Goal: Task Accomplishment & Management: Manage account settings

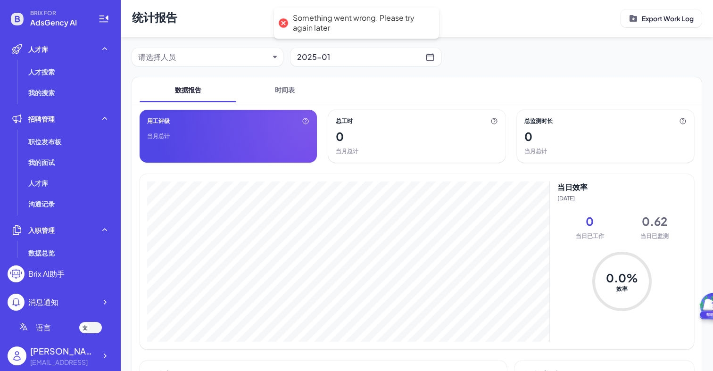
click at [232, 58] on div "请选择人员" at bounding box center [203, 56] width 131 height 11
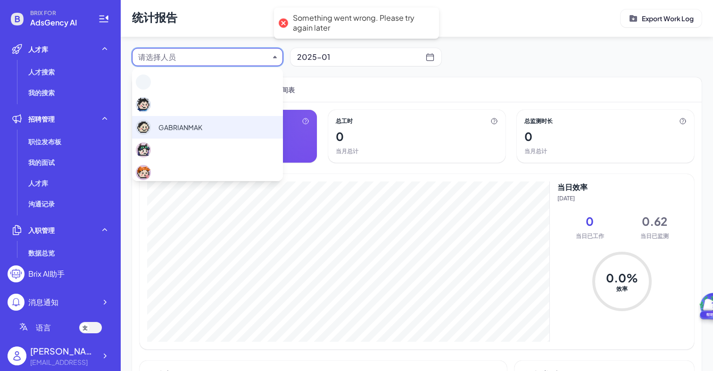
click at [194, 130] on span "GABRIANMAK" at bounding box center [180, 128] width 44 height 10
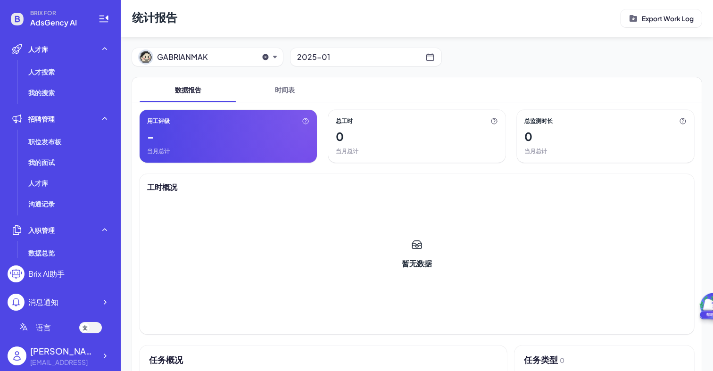
click at [322, 63] on div "2025-01" at bounding box center [361, 56] width 128 height 13
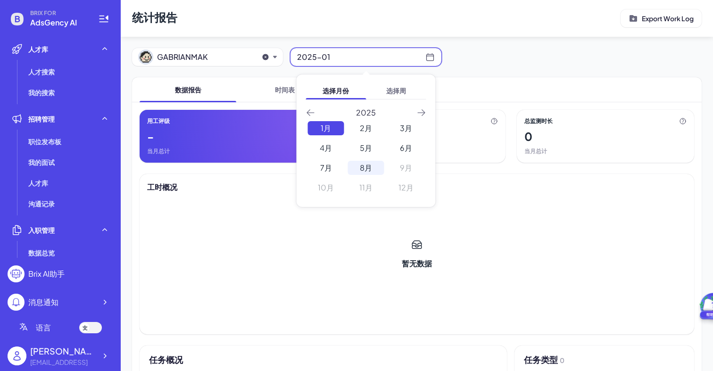
scroll to position [12, 0]
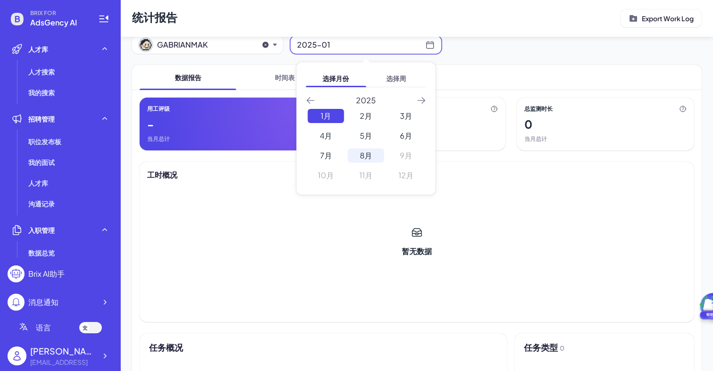
click at [372, 159] on div "8月" at bounding box center [366, 156] width 36 height 14
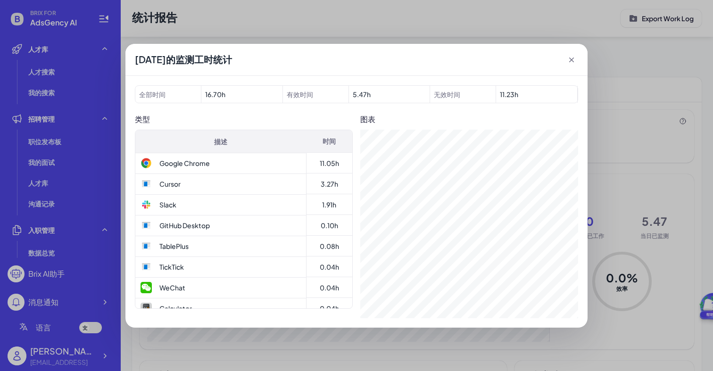
click at [568, 56] on icon at bounding box center [571, 59] width 9 height 9
click at [576, 57] on icon at bounding box center [571, 59] width 9 height 9
click at [571, 60] on icon at bounding box center [571, 60] width 5 height 5
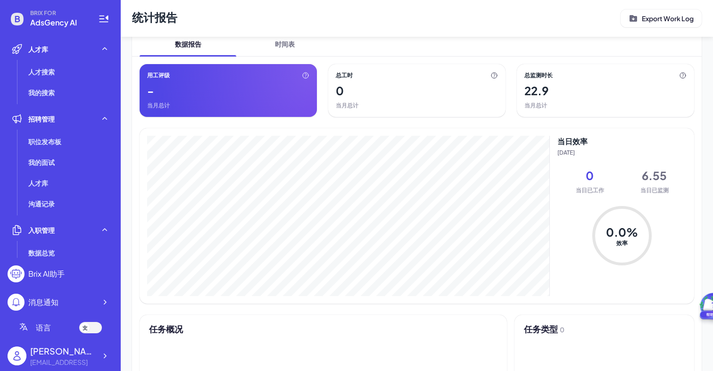
scroll to position [49, 0]
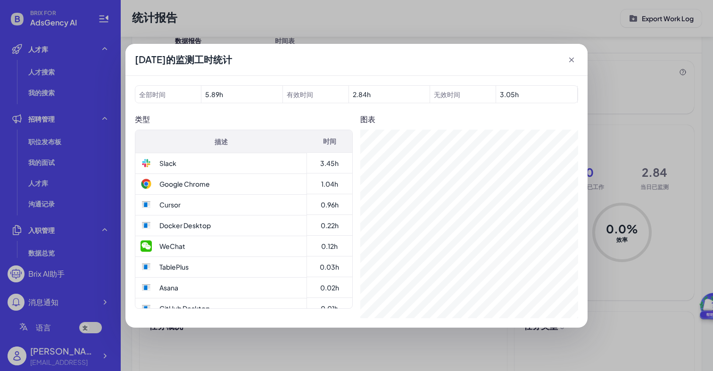
click at [573, 59] on icon at bounding box center [571, 59] width 9 height 9
click at [368, 90] on span "2.84 h" at bounding box center [390, 94] width 82 height 17
click at [573, 57] on icon at bounding box center [571, 59] width 9 height 9
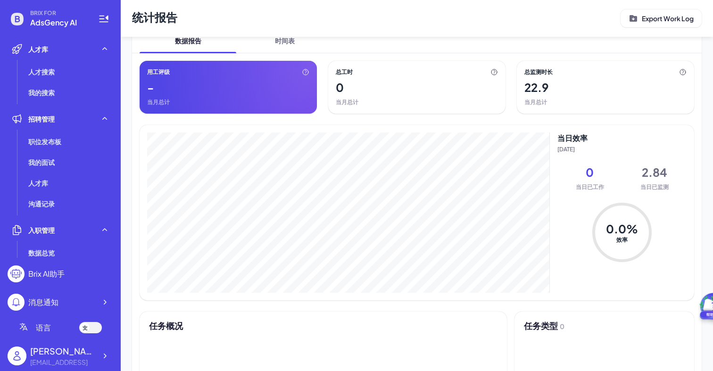
scroll to position [0, 0]
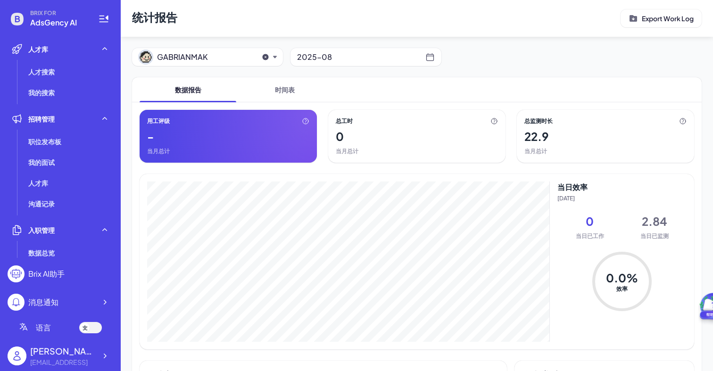
click at [87, 323] on div at bounding box center [90, 327] width 23 height 11
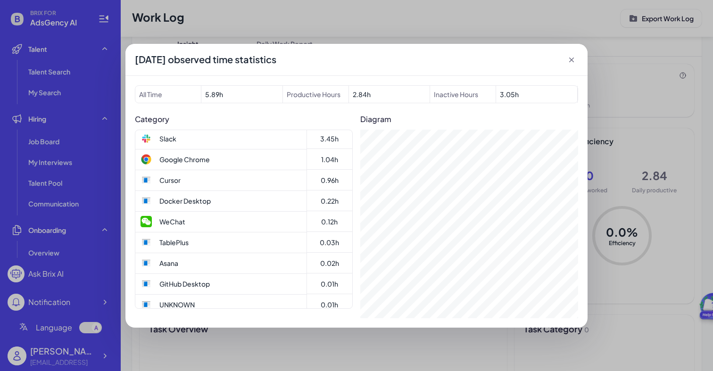
scroll to position [31, 0]
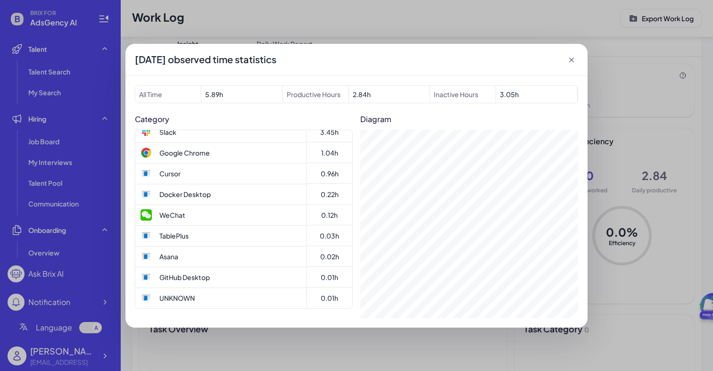
click at [300, 93] on span "Productive Hours" at bounding box center [316, 94] width 66 height 17
click at [572, 54] on div "2025-08-11 observed time statistics" at bounding box center [356, 60] width 462 height 32
click at [569, 60] on icon at bounding box center [571, 59] width 9 height 9
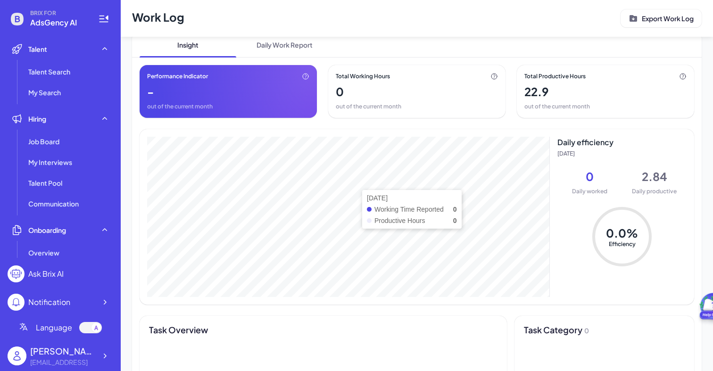
scroll to position [68, 0]
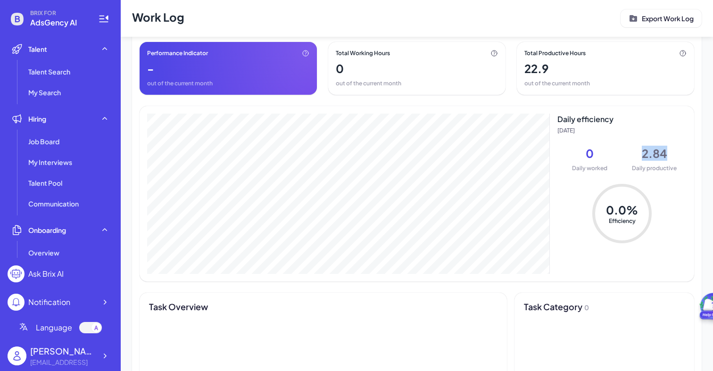
drag, startPoint x: 644, startPoint y: 150, endPoint x: 691, endPoint y: 150, distance: 47.1
click at [691, 150] on div "2025-08-26 Working Time Reported 0 Productive Hours 0 Daily efficiency 2025-08-…" at bounding box center [417, 193] width 554 height 175
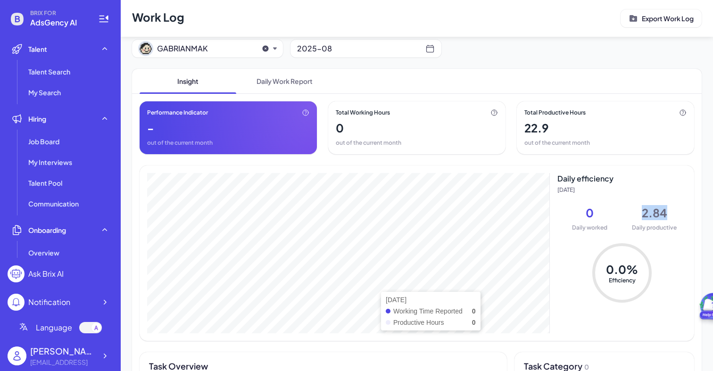
scroll to position [0, 0]
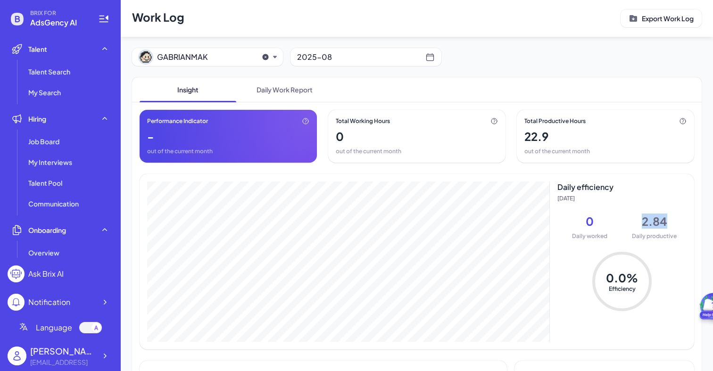
click at [275, 57] on icon "button" at bounding box center [275, 57] width 4 height 2
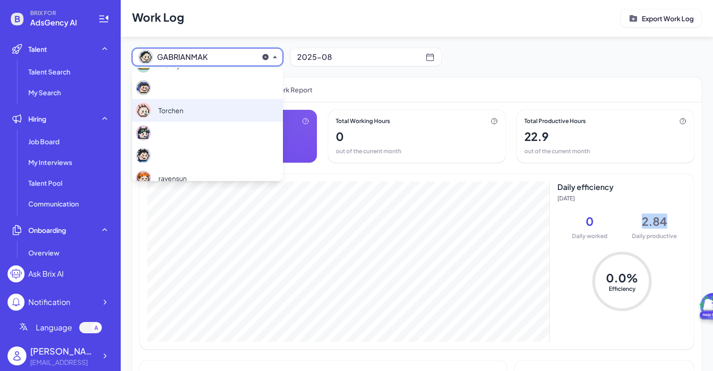
scroll to position [164, 0]
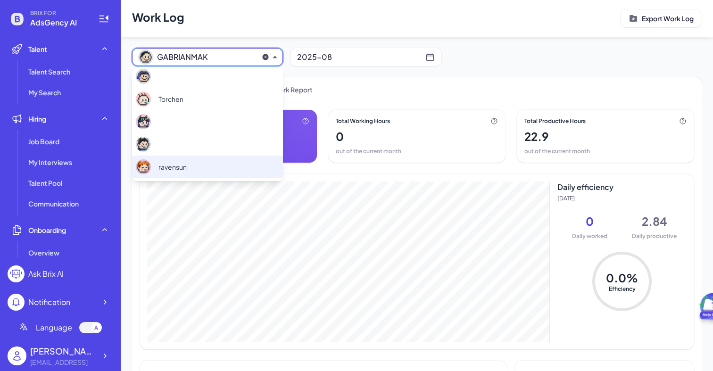
click at [190, 166] on div "ravensun" at bounding box center [207, 167] width 151 height 23
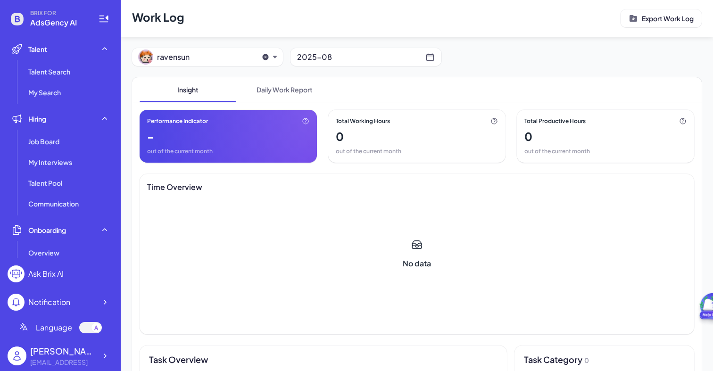
click at [220, 64] on div "ravensun" at bounding box center [194, 57] width 113 height 15
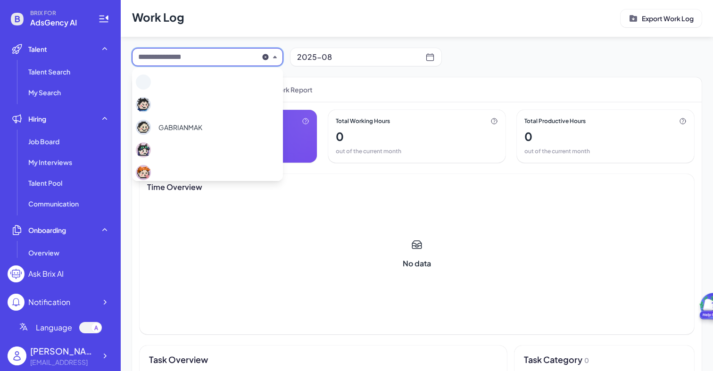
scroll to position [161, 0]
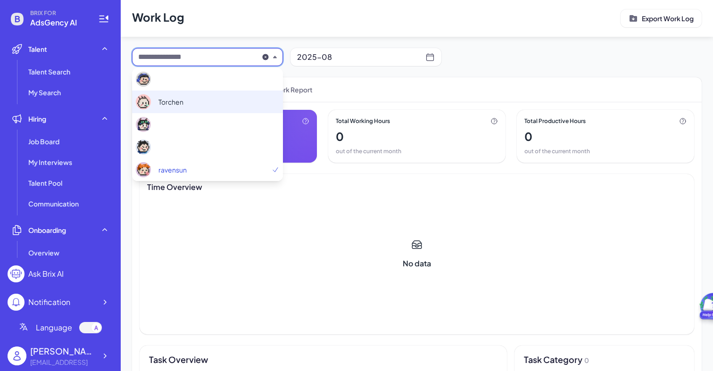
click at [205, 102] on div "Torchen" at bounding box center [207, 102] width 151 height 23
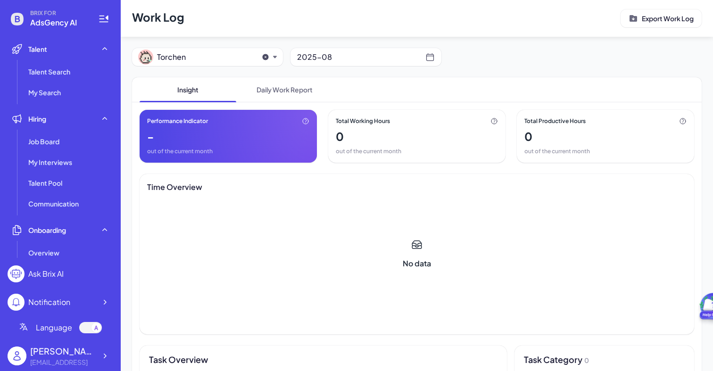
click at [225, 57] on span "Torchen" at bounding box center [204, 56] width 94 height 11
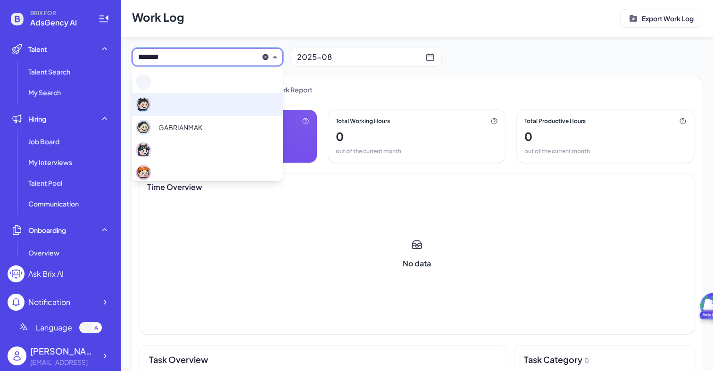
click at [210, 98] on div at bounding box center [207, 104] width 151 height 23
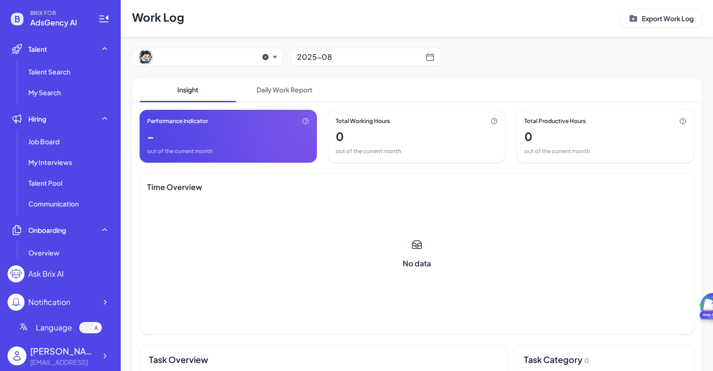
click at [224, 58] on div "button" at bounding box center [194, 57] width 113 height 15
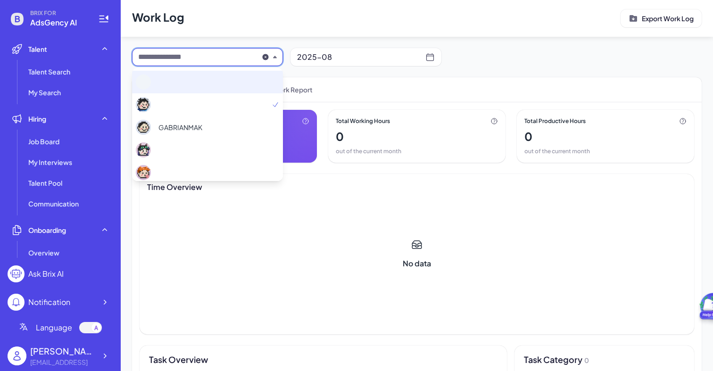
click at [209, 76] on div at bounding box center [207, 82] width 151 height 23
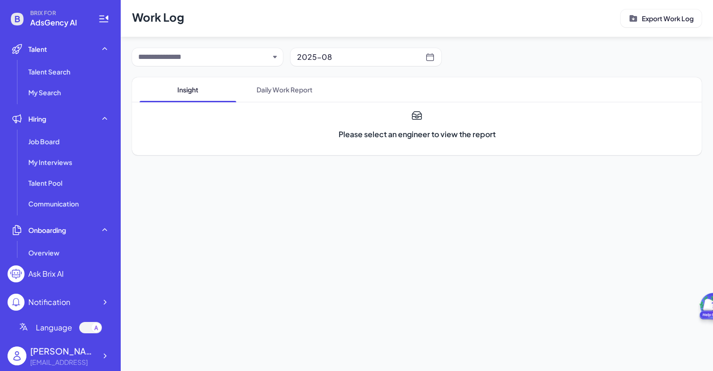
click at [223, 58] on input "text" at bounding box center [203, 56] width 131 height 11
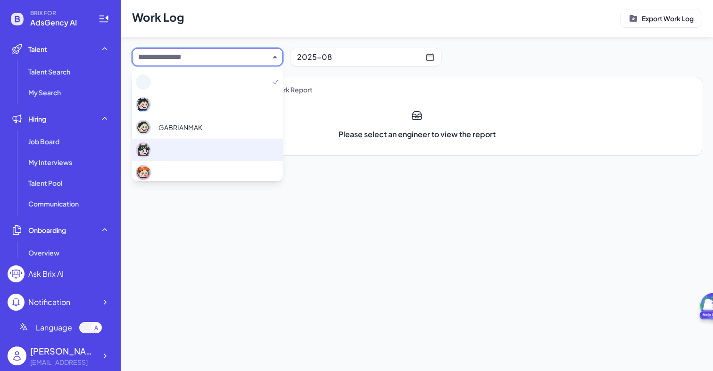
click at [182, 148] on div at bounding box center [207, 150] width 151 height 23
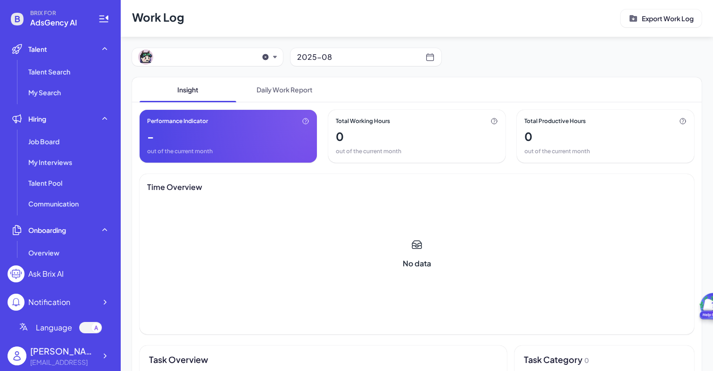
click at [211, 53] on div "button" at bounding box center [194, 57] width 113 height 15
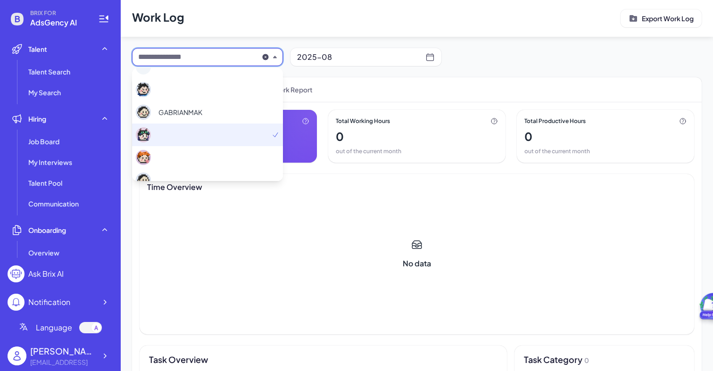
scroll to position [22, 0]
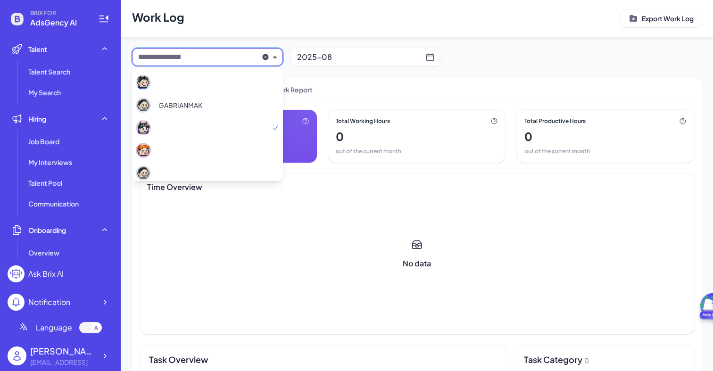
click at [185, 150] on div at bounding box center [207, 150] width 151 height 23
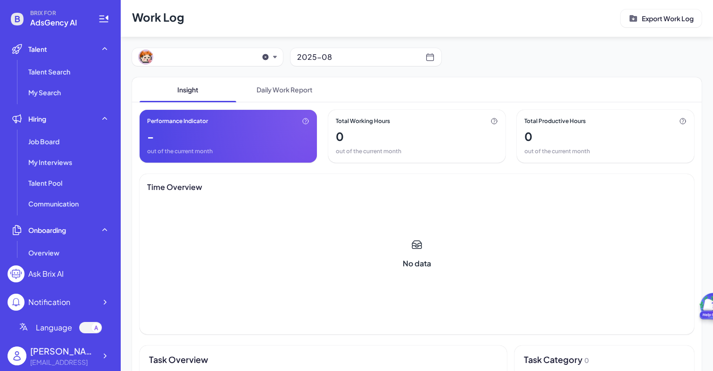
click at [216, 60] on div "button" at bounding box center [194, 57] width 113 height 15
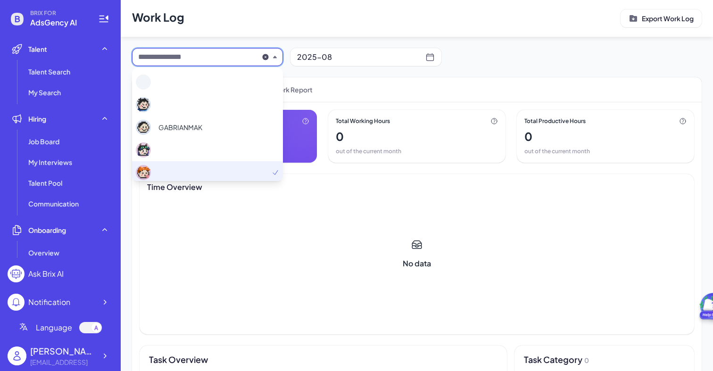
scroll to position [3, 0]
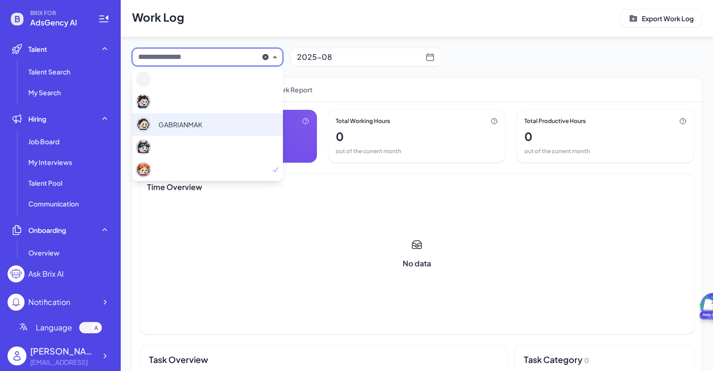
click at [190, 124] on span "GABRIANMAK" at bounding box center [180, 125] width 44 height 10
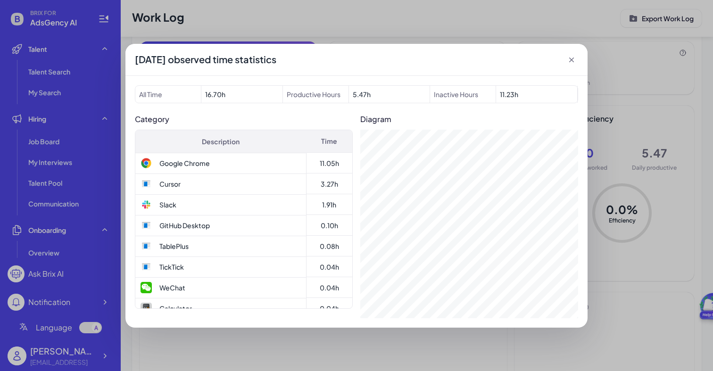
click at [572, 55] on icon at bounding box center [571, 59] width 9 height 9
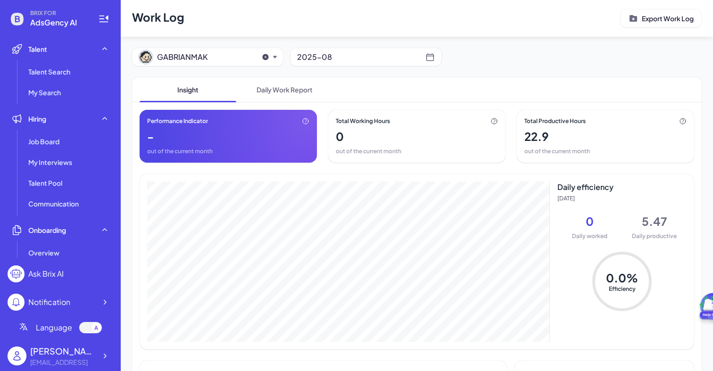
click at [245, 62] on div "GABRIANMAK" at bounding box center [194, 57] width 113 height 15
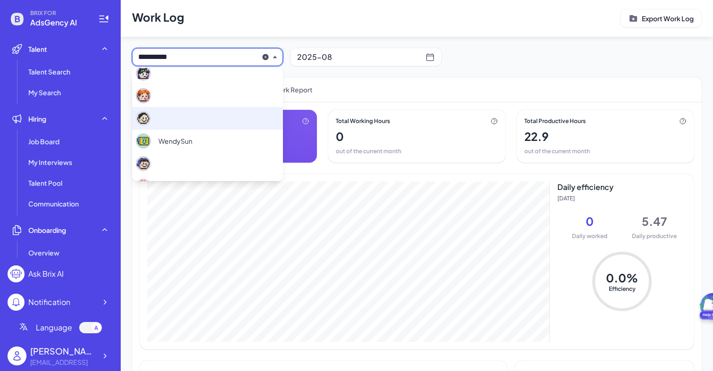
scroll to position [92, 0]
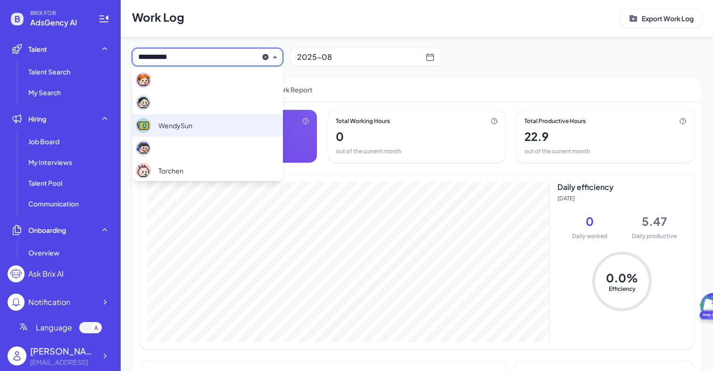
click at [219, 125] on div "WendySun" at bounding box center [207, 125] width 151 height 23
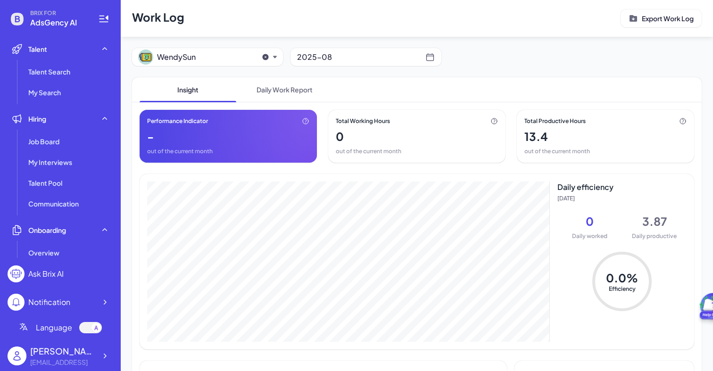
click at [166, 331] on main "Work Log Export Work Log WendySun 2025-08 Insight Daily Work Report Performance…" at bounding box center [417, 185] width 592 height 371
click at [223, 58] on span "WendySun" at bounding box center [204, 56] width 94 height 11
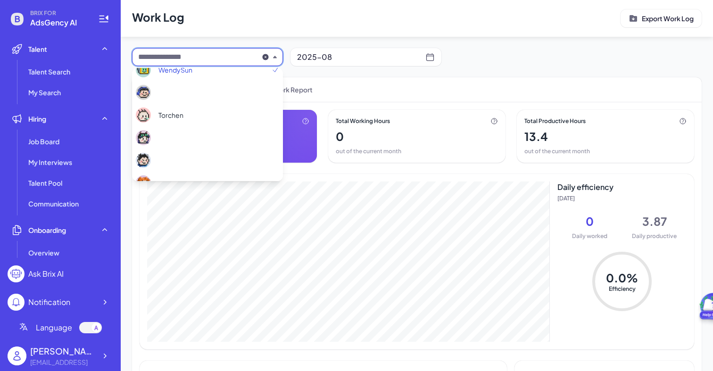
scroll to position [164, 0]
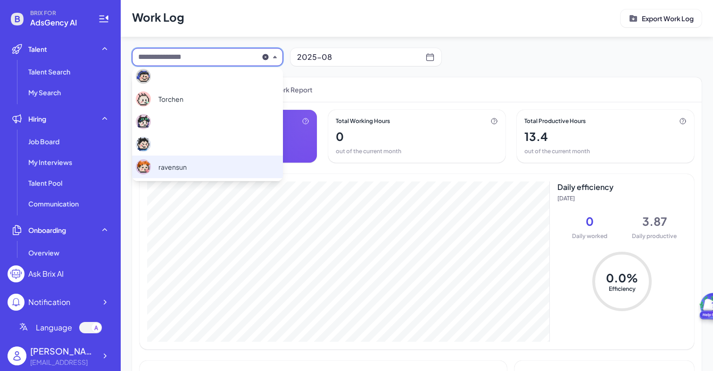
click at [182, 161] on div "ravensun" at bounding box center [161, 166] width 51 height 15
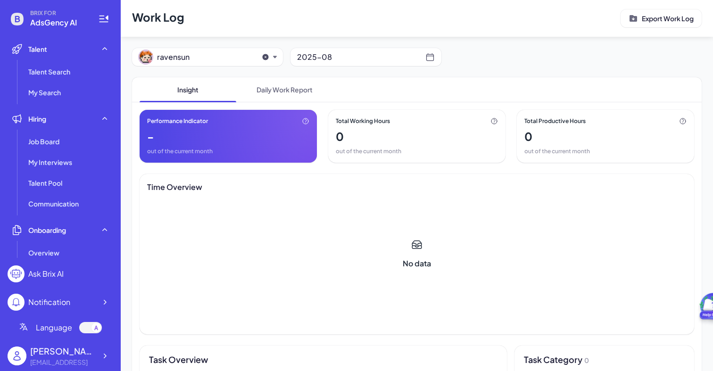
click at [238, 53] on span "ravensun" at bounding box center [204, 56] width 94 height 11
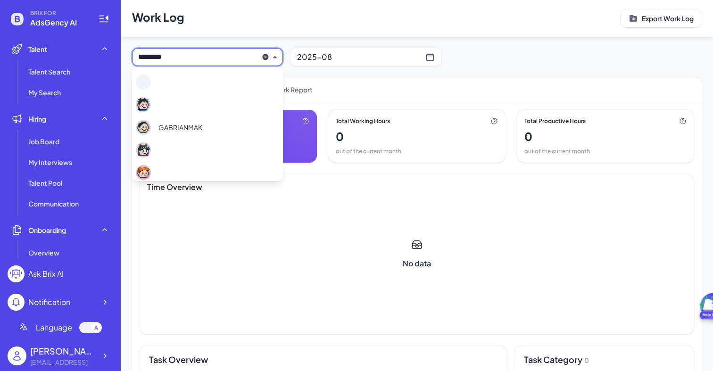
scroll to position [161, 0]
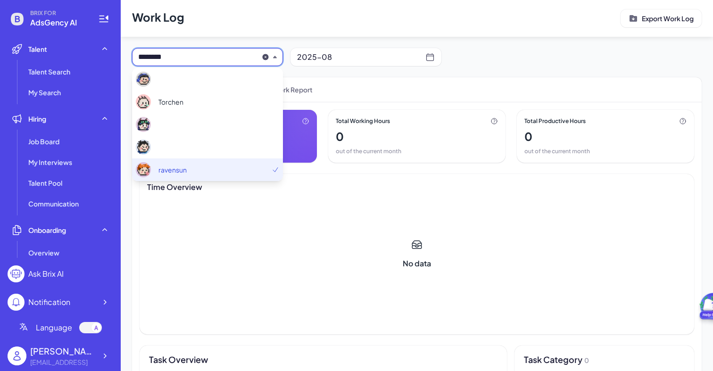
click at [152, 173] on div "ravensun" at bounding box center [161, 169] width 51 height 15
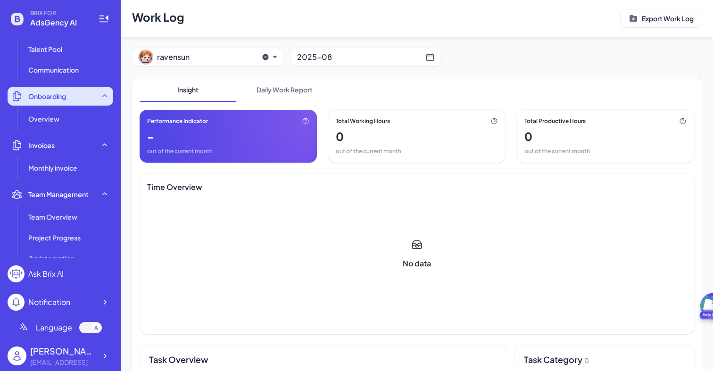
scroll to position [142, 0]
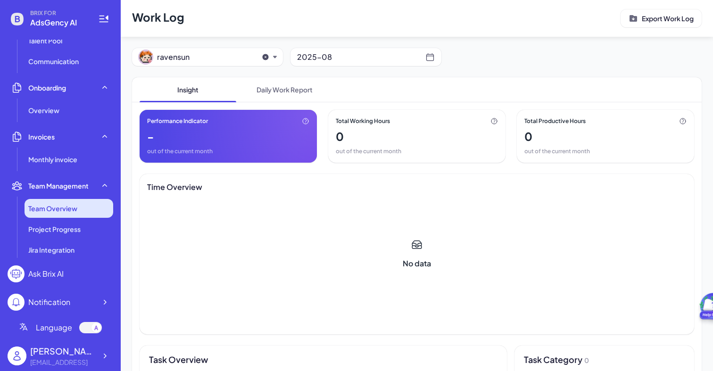
click at [72, 211] on span "Team Overview" at bounding box center [52, 208] width 49 height 9
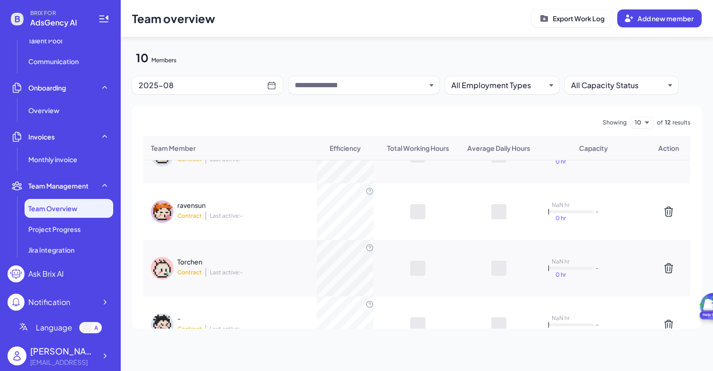
scroll to position [91, 0]
click at [266, 207] on div "ravensun" at bounding box center [238, 204] width 123 height 9
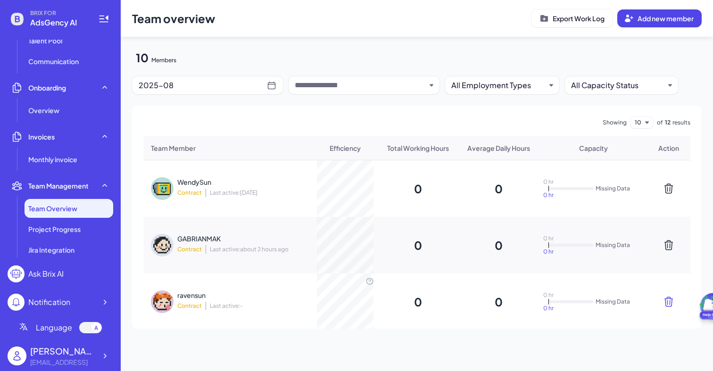
click at [666, 305] on icon at bounding box center [668, 301] width 11 height 11
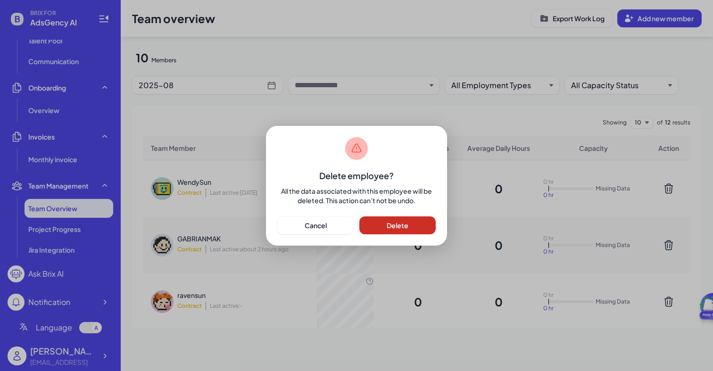
click at [387, 227] on span "Delete" at bounding box center [398, 225] width 22 height 8
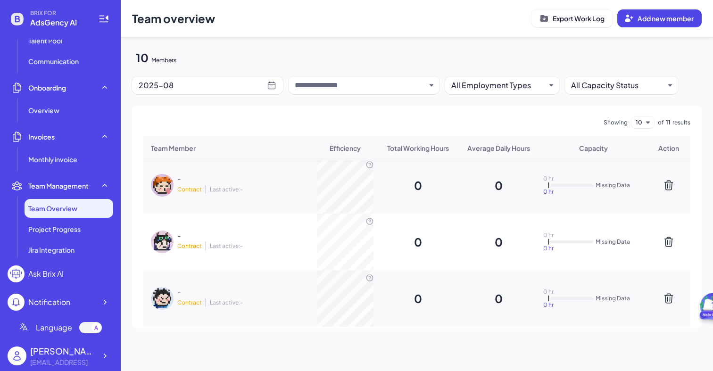
scroll to position [433, 0]
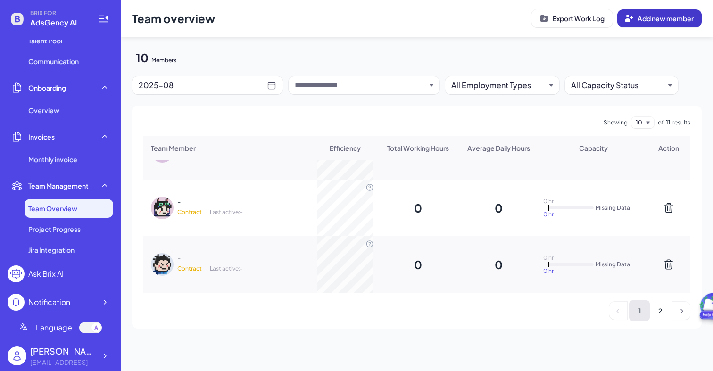
click at [649, 17] on span "Add new member" at bounding box center [665, 18] width 56 height 8
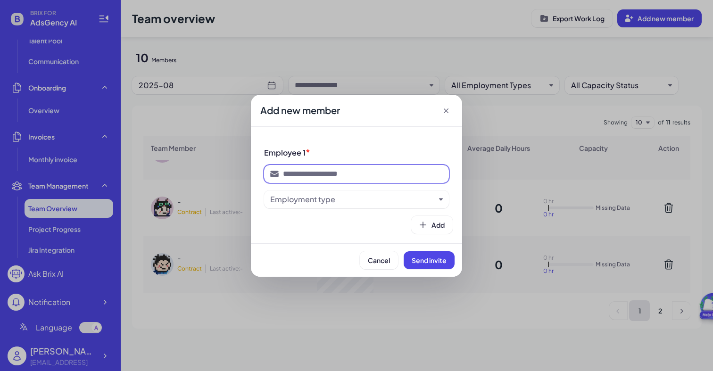
click at [315, 175] on input at bounding box center [363, 173] width 160 height 11
click at [298, 202] on div "Employment type" at bounding box center [302, 199] width 65 height 11
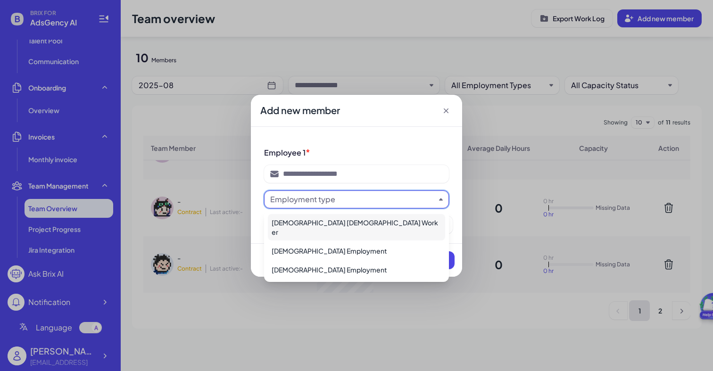
click at [298, 218] on div "Full-time Contract Worker" at bounding box center [356, 227] width 177 height 26
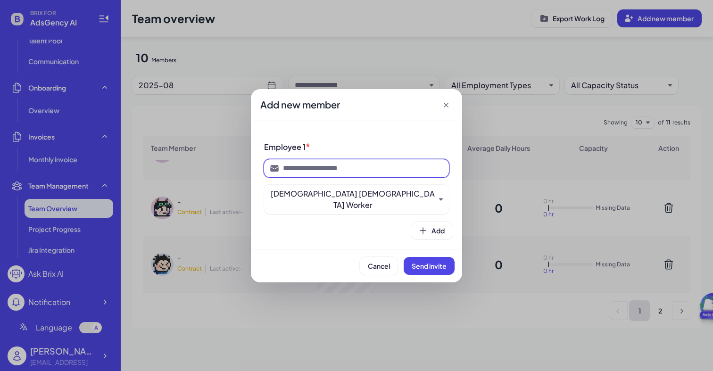
click at [315, 174] on input at bounding box center [363, 168] width 160 height 11
type input "**********"
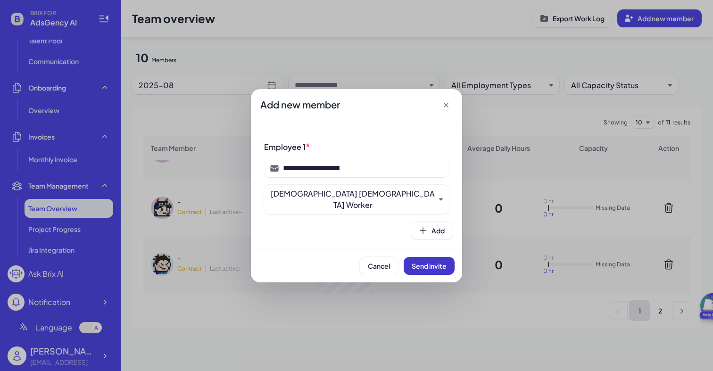
click at [417, 262] on span "Send invite" at bounding box center [429, 266] width 35 height 8
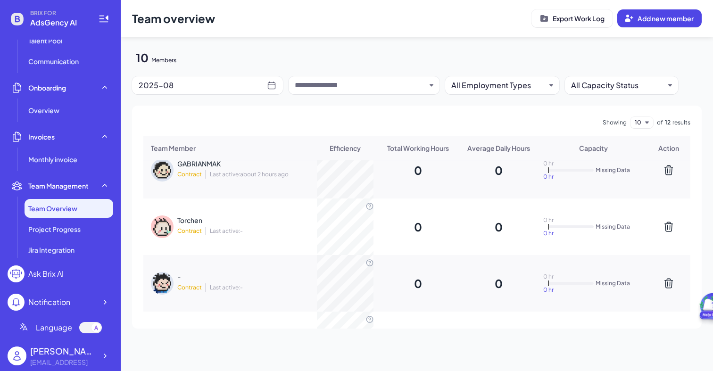
scroll to position [103, 0]
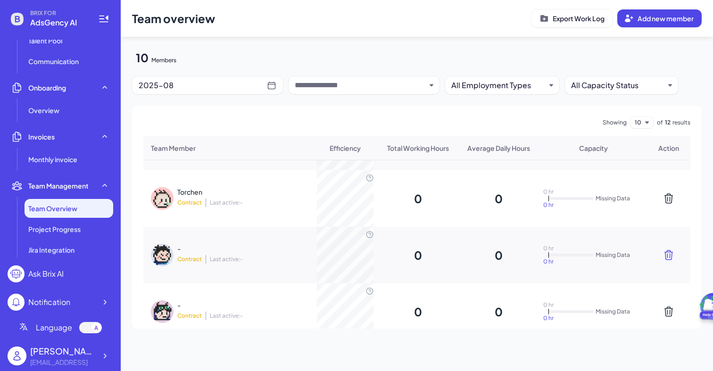
click at [670, 256] on icon at bounding box center [669, 254] width 8 height 9
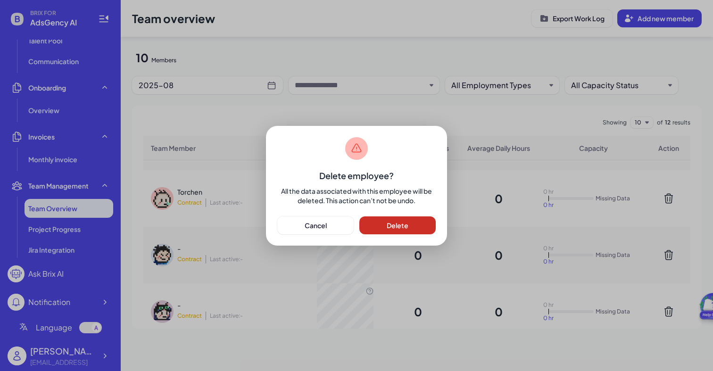
click at [403, 223] on span "Delete" at bounding box center [398, 225] width 22 height 8
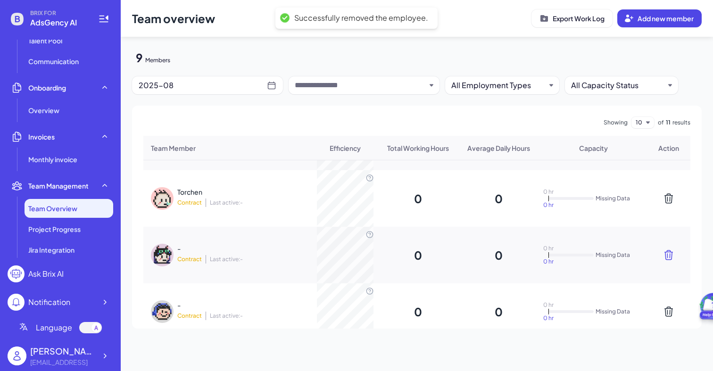
click at [671, 258] on icon at bounding box center [669, 254] width 8 height 9
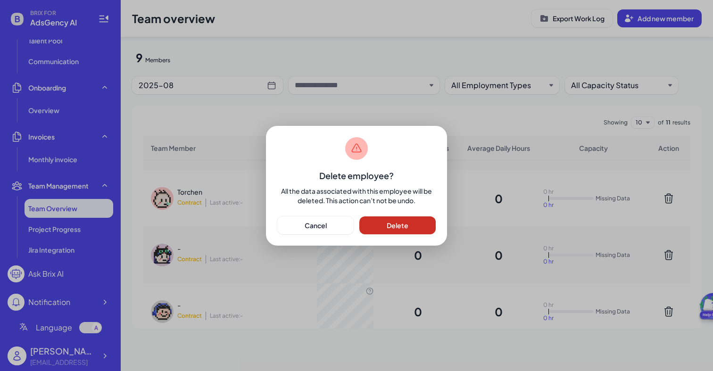
click at [412, 225] on button "Delete" at bounding box center [397, 225] width 76 height 18
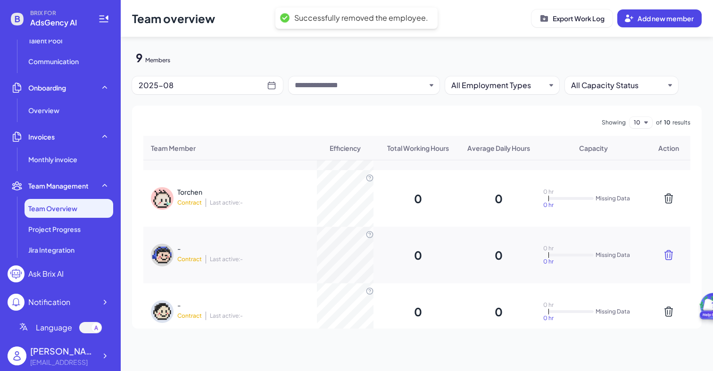
click at [671, 259] on icon at bounding box center [669, 254] width 8 height 9
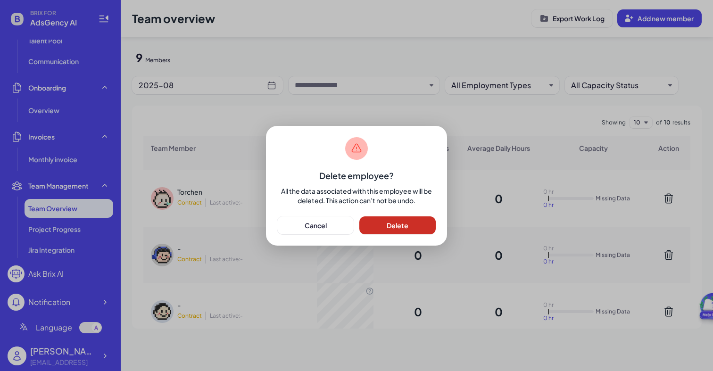
click at [422, 223] on button "Delete" at bounding box center [397, 225] width 76 height 18
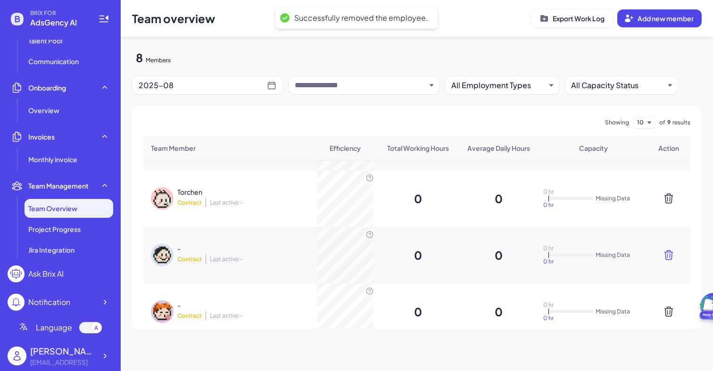
click at [669, 258] on icon at bounding box center [668, 254] width 11 height 11
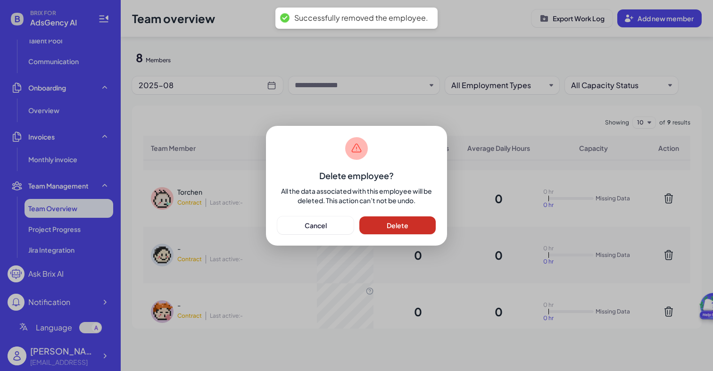
click at [420, 225] on button "Delete" at bounding box center [397, 225] width 76 height 18
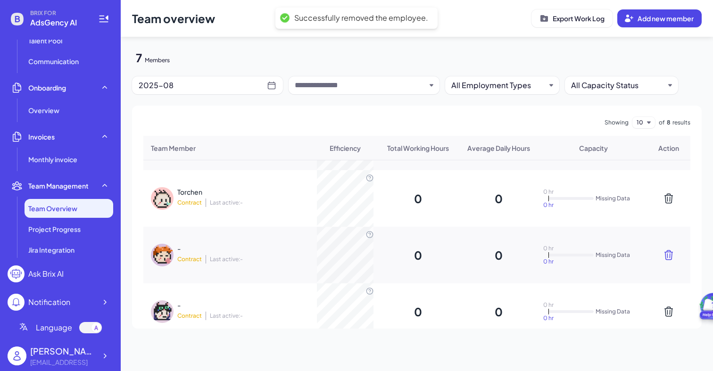
click at [665, 257] on icon at bounding box center [668, 254] width 11 height 11
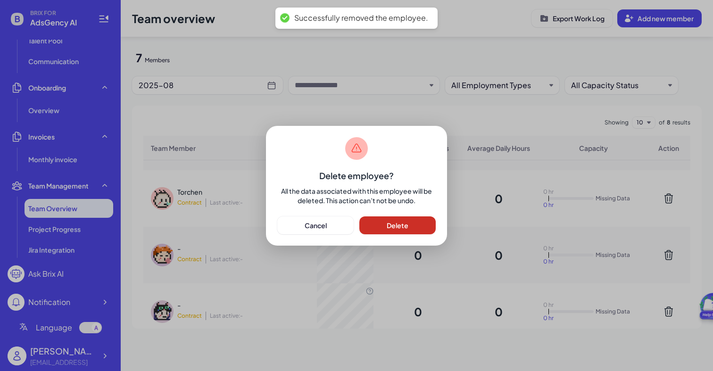
click at [409, 223] on button "Delete" at bounding box center [397, 225] width 76 height 18
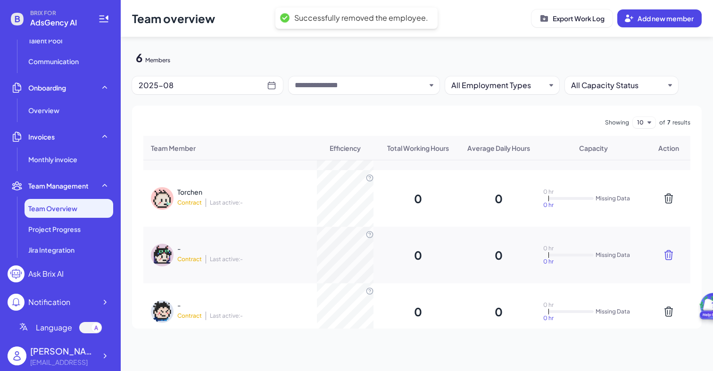
click at [667, 256] on icon at bounding box center [668, 254] width 11 height 11
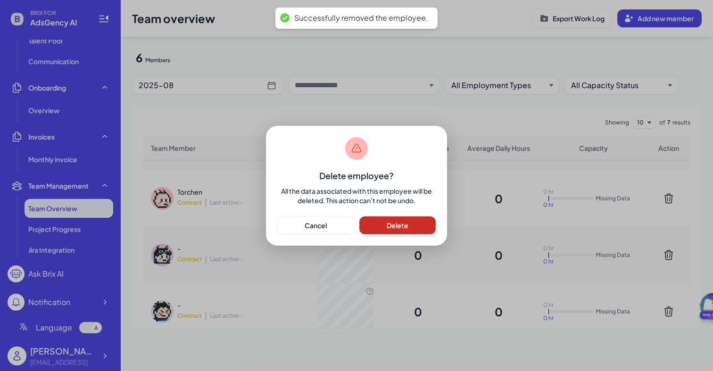
click at [406, 222] on span "Delete" at bounding box center [398, 225] width 22 height 8
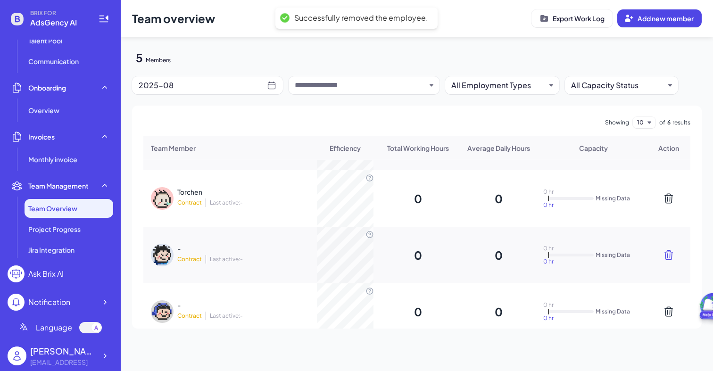
click at [670, 256] on icon at bounding box center [669, 254] width 8 height 9
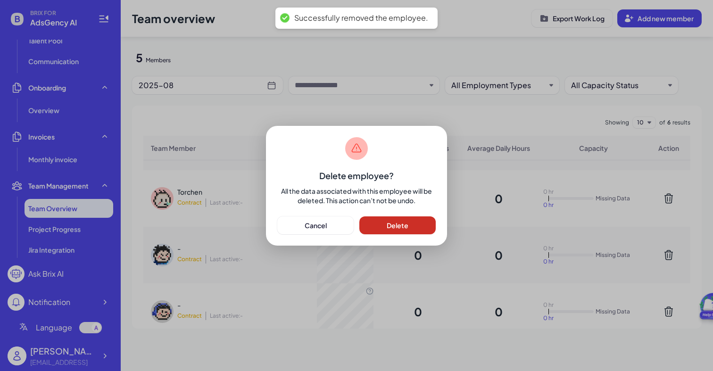
click at [422, 223] on button "Delete" at bounding box center [397, 225] width 76 height 18
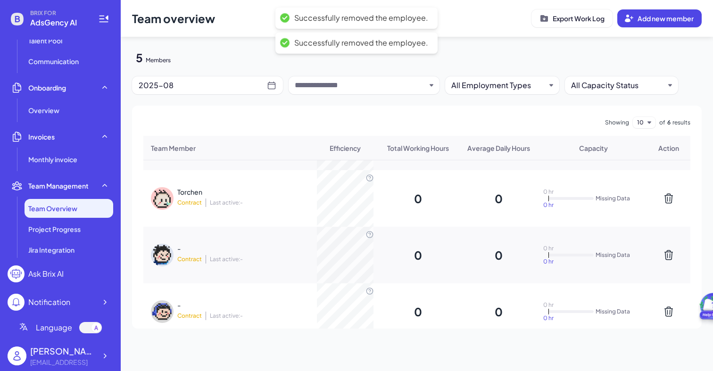
scroll to position [94, 0]
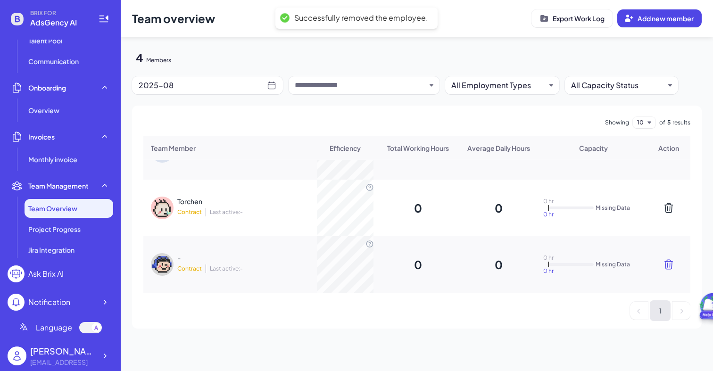
click at [669, 265] on icon at bounding box center [668, 264] width 11 height 11
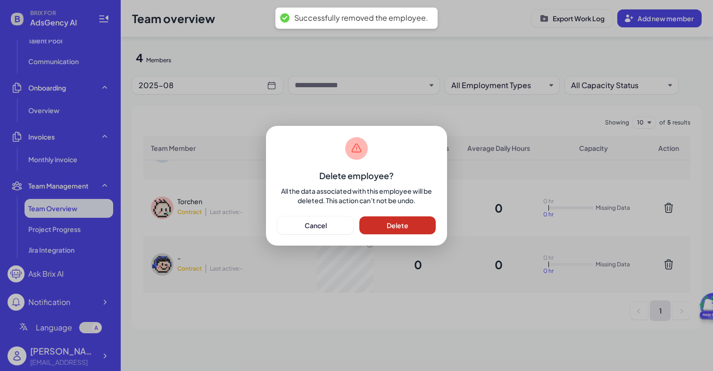
click at [389, 233] on button "Delete" at bounding box center [397, 225] width 76 height 18
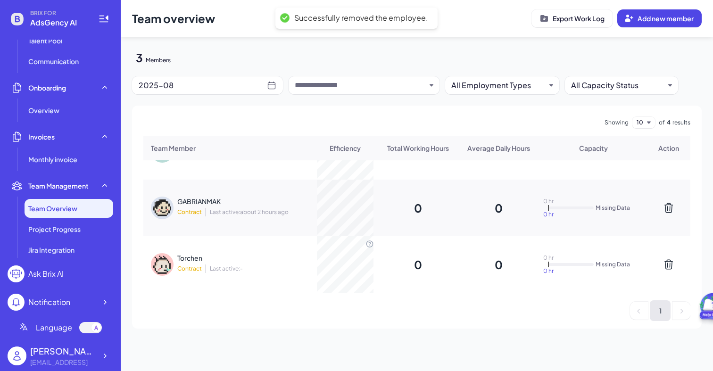
scroll to position [0, 0]
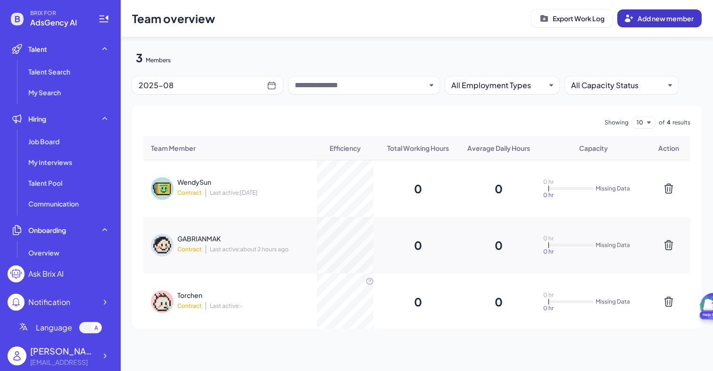
click at [655, 19] on span "Add new member" at bounding box center [665, 18] width 56 height 8
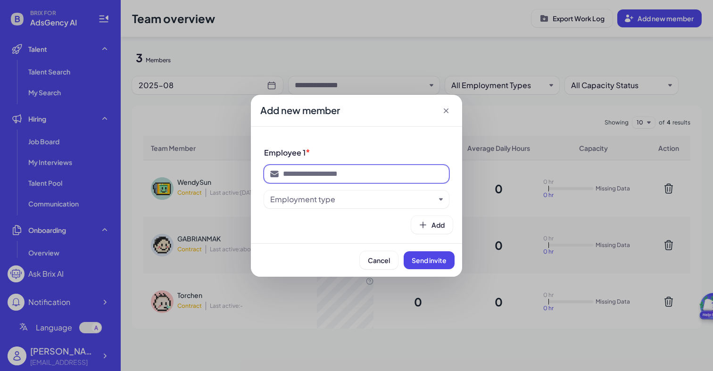
click at [295, 174] on input at bounding box center [363, 173] width 160 height 11
type input "**********"
click at [321, 206] on div "Employment type" at bounding box center [356, 199] width 185 height 18
click at [323, 201] on div "Employment type" at bounding box center [302, 199] width 65 height 11
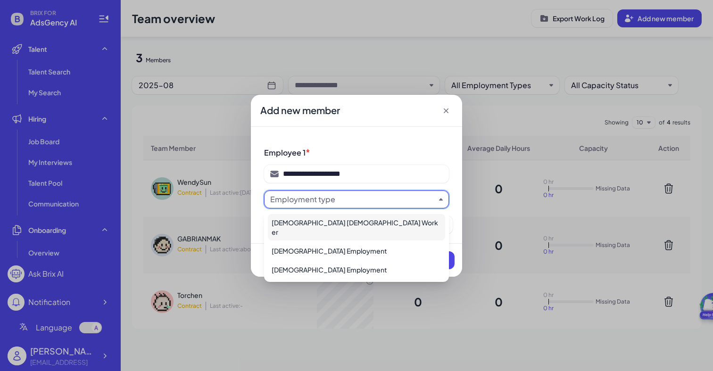
click at [314, 221] on div "[DEMOGRAPHIC_DATA] [DEMOGRAPHIC_DATA] Worker" at bounding box center [356, 227] width 177 height 26
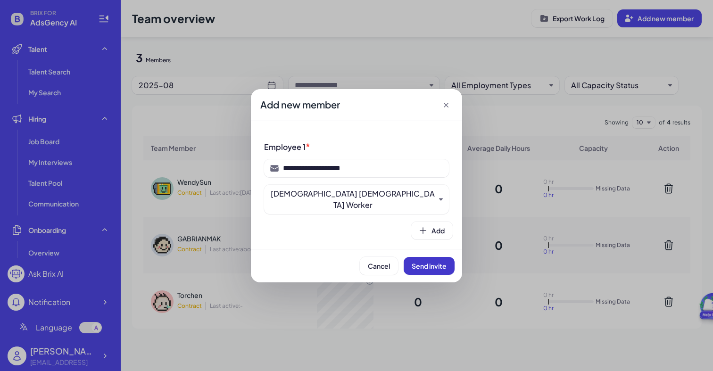
click at [439, 262] on span "Send invite" at bounding box center [429, 266] width 35 height 8
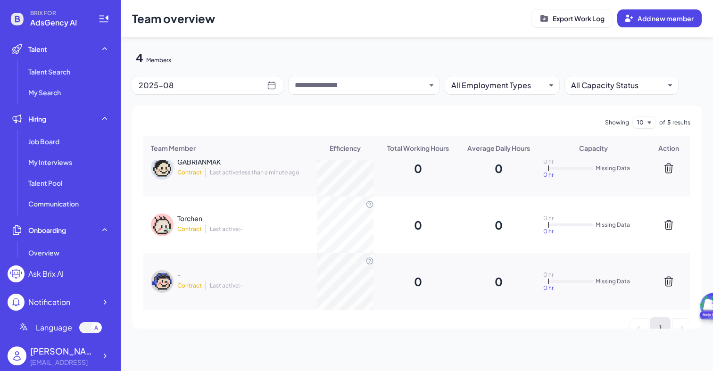
scroll to position [94, 0]
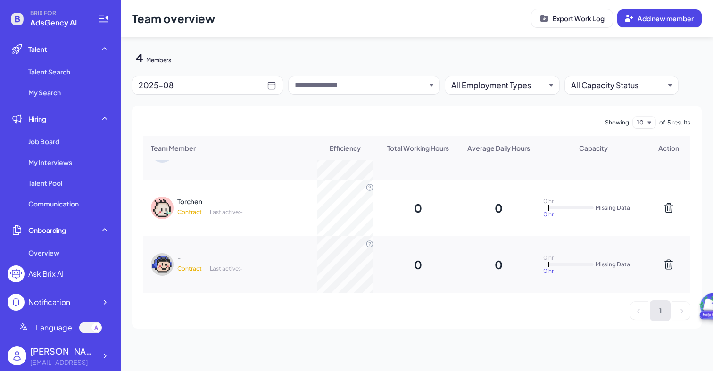
click at [236, 256] on div "-" at bounding box center [238, 257] width 123 height 9
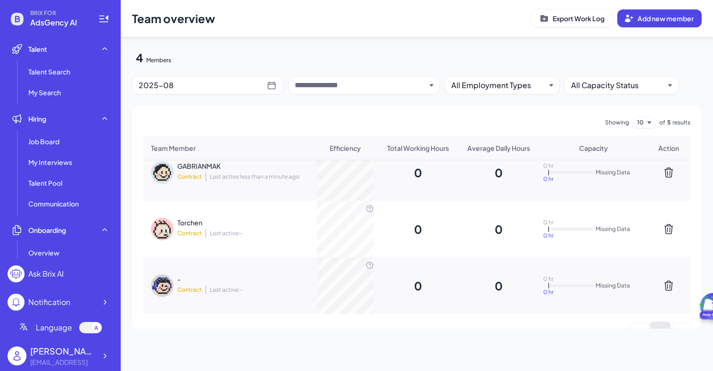
scroll to position [94, 0]
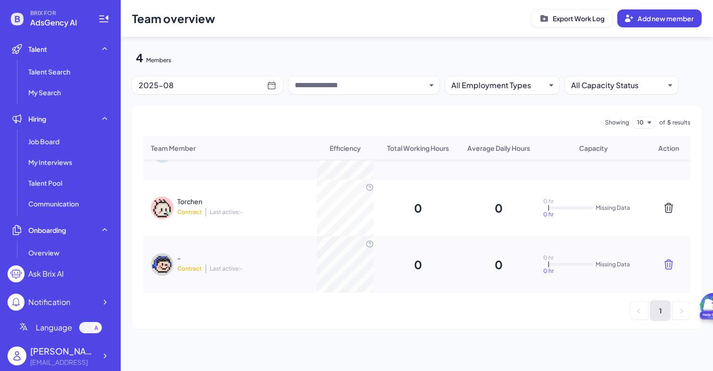
click at [670, 268] on icon at bounding box center [668, 264] width 11 height 11
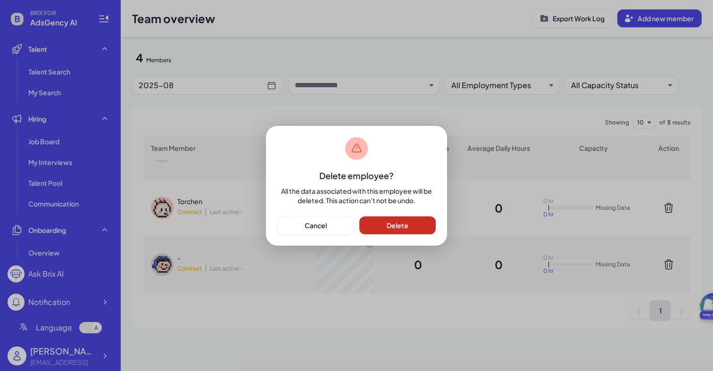
click at [410, 221] on button "Delete" at bounding box center [397, 225] width 76 height 18
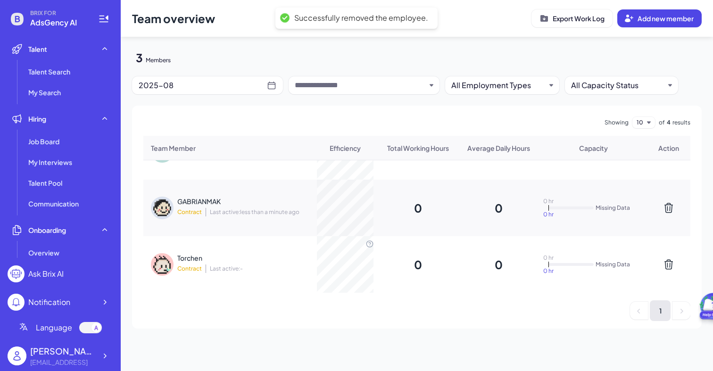
scroll to position [0, 0]
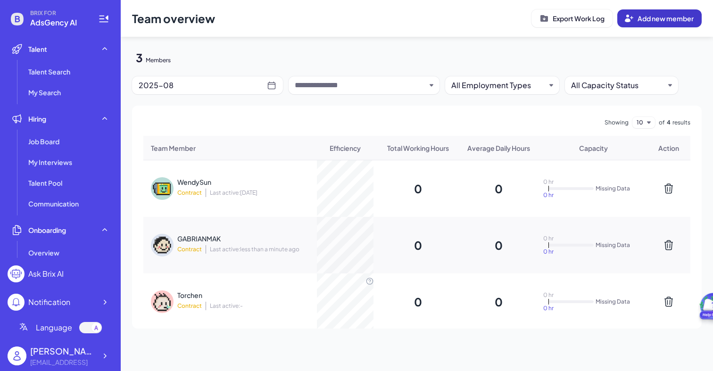
click at [656, 21] on span "Add new member" at bounding box center [665, 18] width 56 height 8
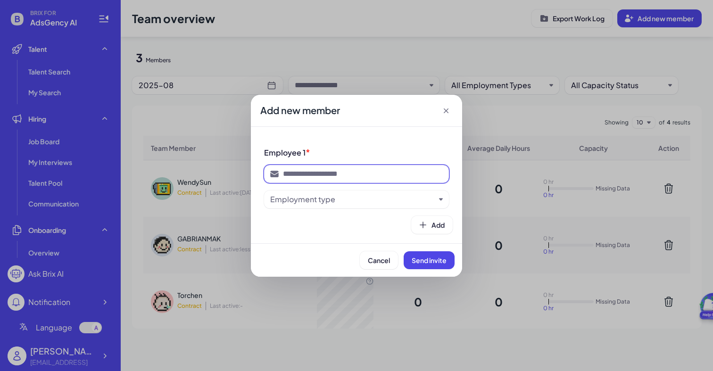
click at [364, 179] on input at bounding box center [363, 173] width 160 height 11
click at [311, 176] on input at bounding box center [363, 173] width 160 height 11
type input "**********"
click at [335, 197] on div "Employment type" at bounding box center [352, 199] width 165 height 11
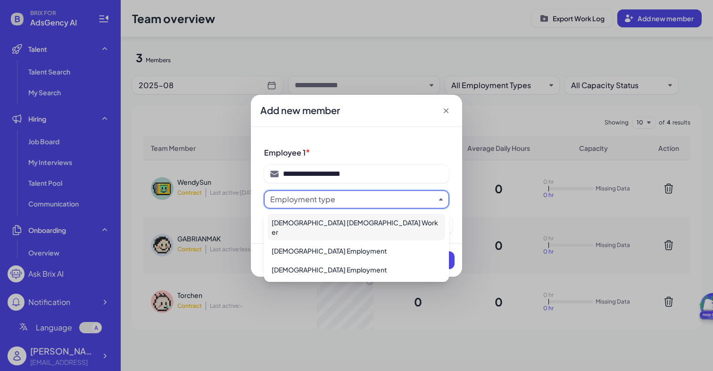
click at [326, 222] on div "Full-time Contract Worker" at bounding box center [356, 227] width 177 height 26
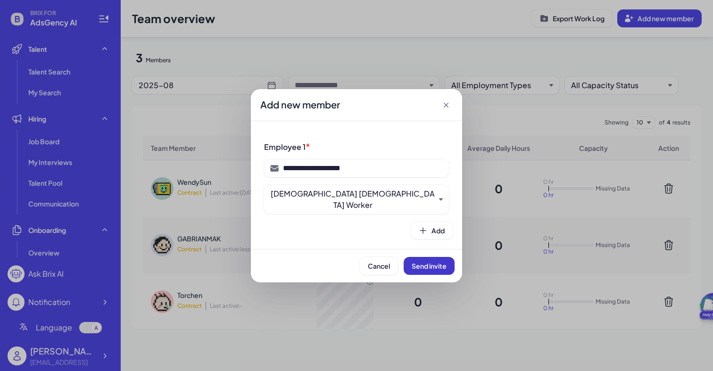
click at [414, 262] on span "Send invite" at bounding box center [429, 266] width 35 height 8
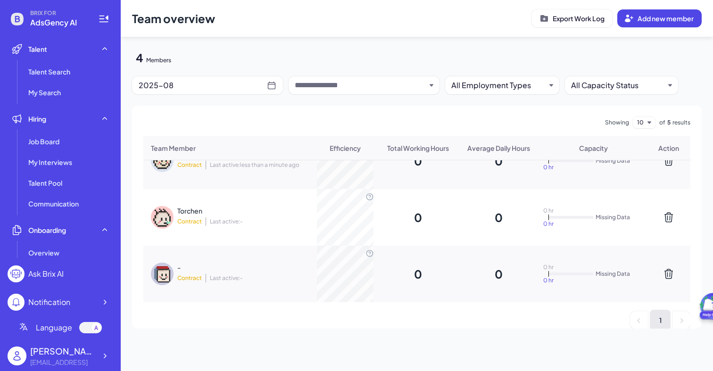
scroll to position [86, 0]
click at [165, 274] on img at bounding box center [162, 272] width 23 height 23
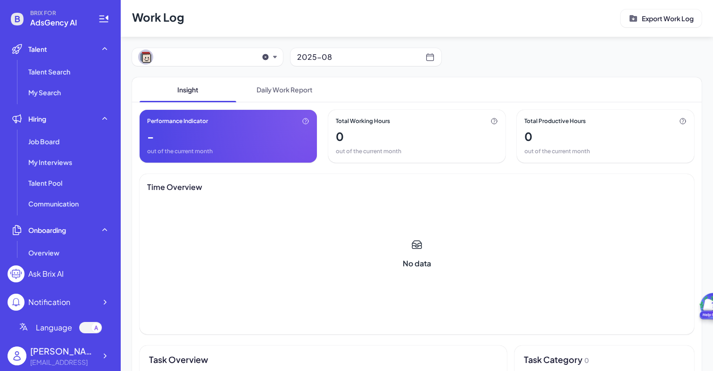
click at [214, 61] on div "button" at bounding box center [194, 57] width 113 height 15
click at [226, 23] on h1 "Work Log Export Work Log" at bounding box center [417, 18] width 592 height 37
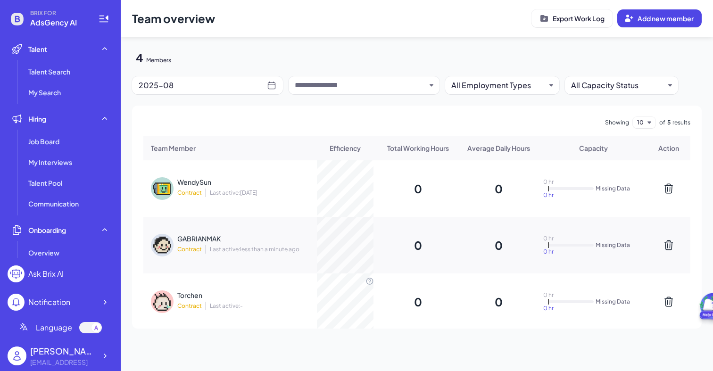
scroll to position [94, 0]
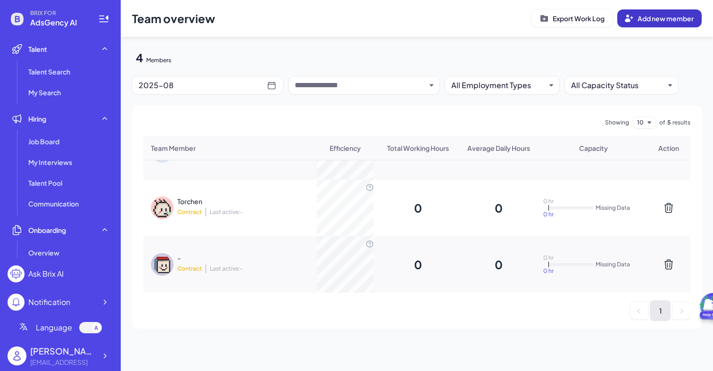
click at [658, 13] on button "Add new member" at bounding box center [659, 18] width 84 height 18
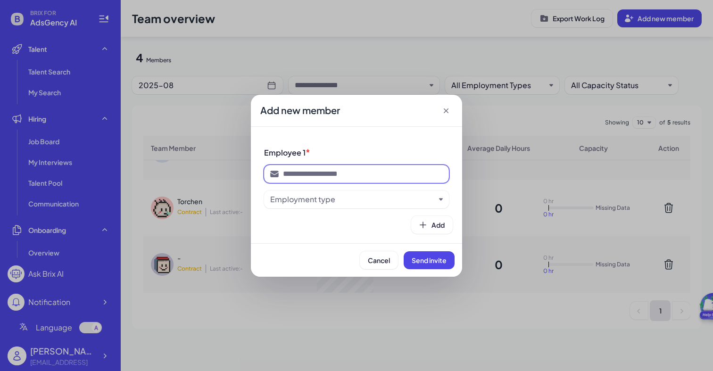
click at [317, 173] on input at bounding box center [363, 173] width 160 height 11
paste input "**********"
type input "**********"
click at [329, 202] on div "Employment type" at bounding box center [302, 199] width 65 height 11
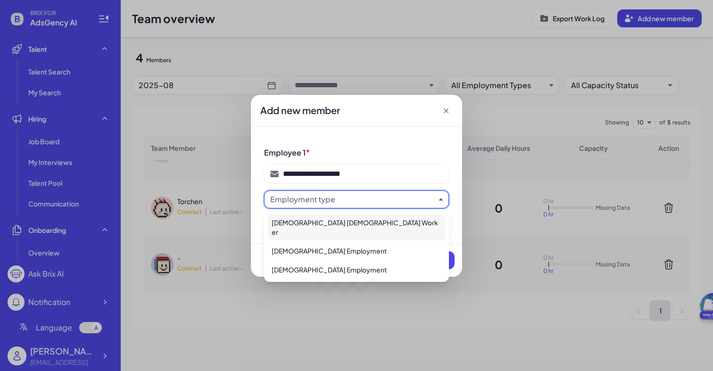
click at [322, 226] on div "[DEMOGRAPHIC_DATA] [DEMOGRAPHIC_DATA] Worker" at bounding box center [356, 227] width 177 height 26
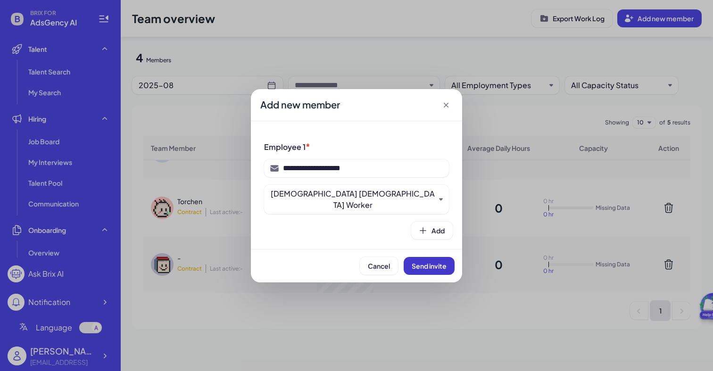
click at [422, 262] on span "Send invite" at bounding box center [429, 266] width 35 height 8
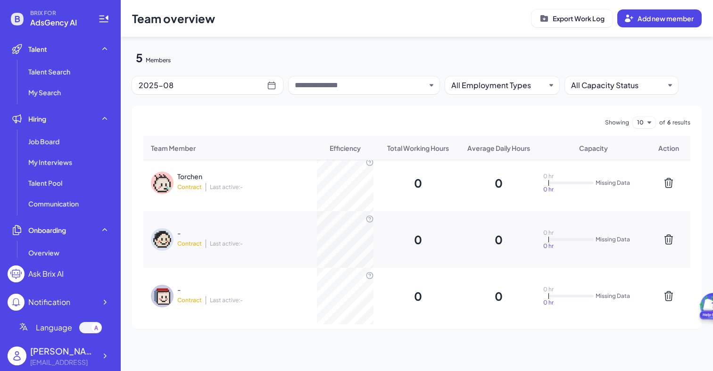
scroll to position [150, 0]
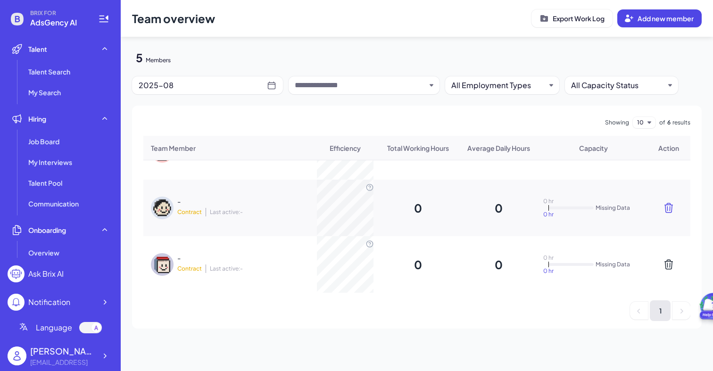
click at [667, 209] on icon at bounding box center [669, 207] width 8 height 9
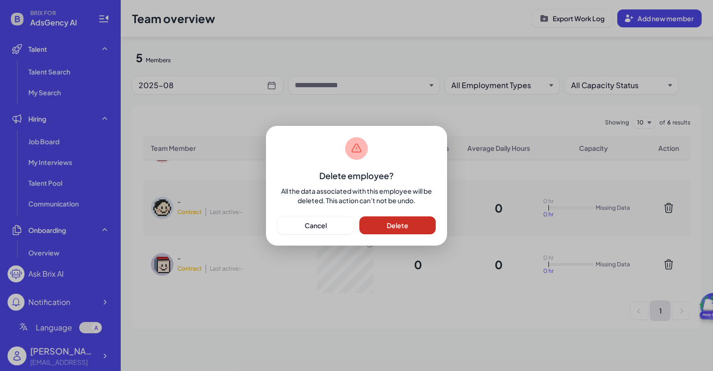
click at [418, 225] on button "Delete" at bounding box center [397, 225] width 76 height 18
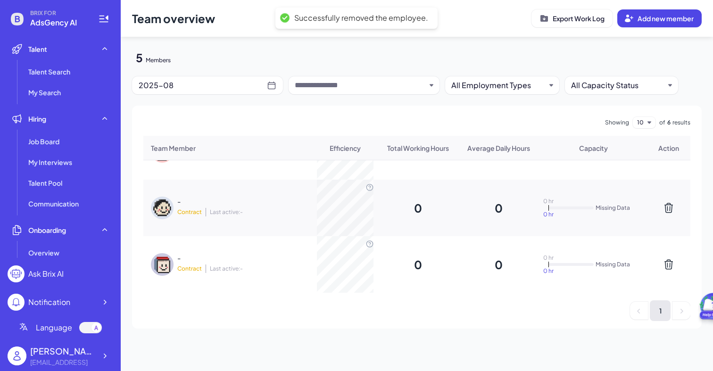
scroll to position [94, 0]
click at [669, 258] on div "- Contract Last active: - 0 0 0 hr 0 hr Missing Data" at bounding box center [416, 264] width 547 height 57
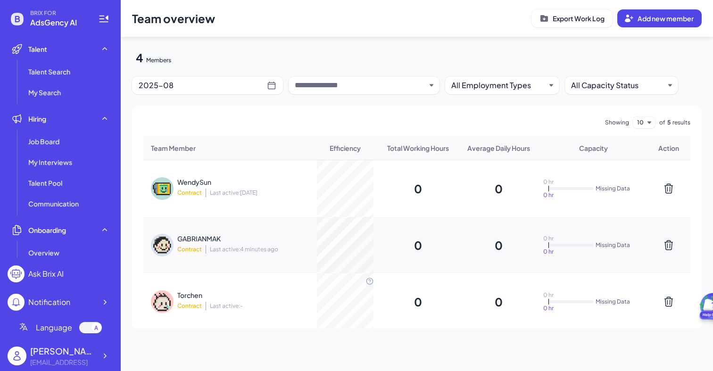
scroll to position [94, 0]
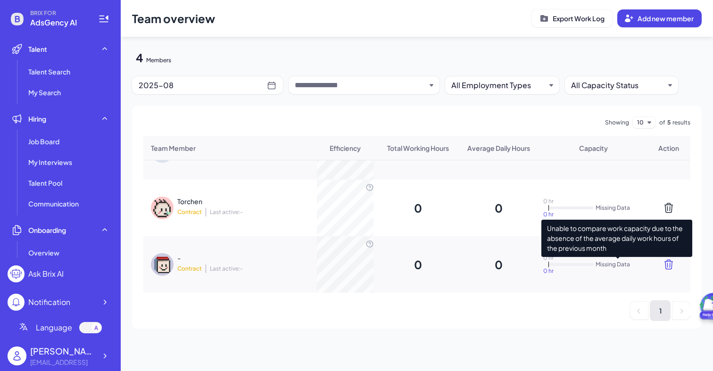
click at [664, 268] on icon at bounding box center [668, 264] width 11 height 11
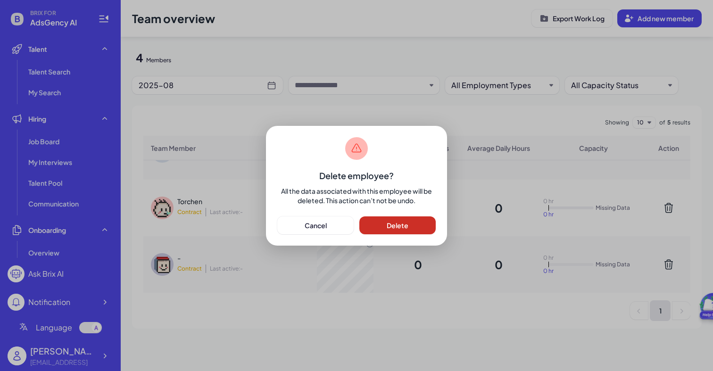
click at [426, 226] on button "Delete" at bounding box center [397, 225] width 76 height 18
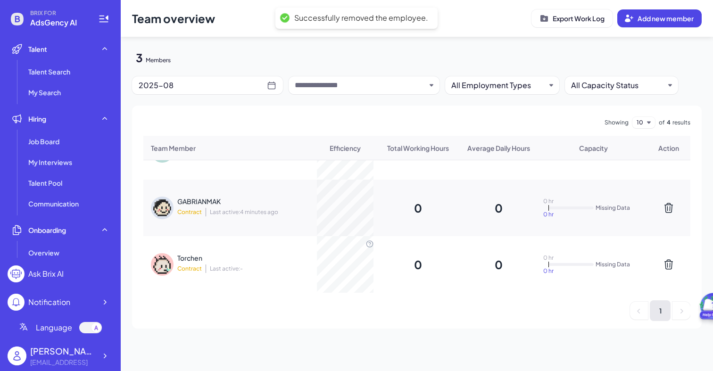
scroll to position [0, 0]
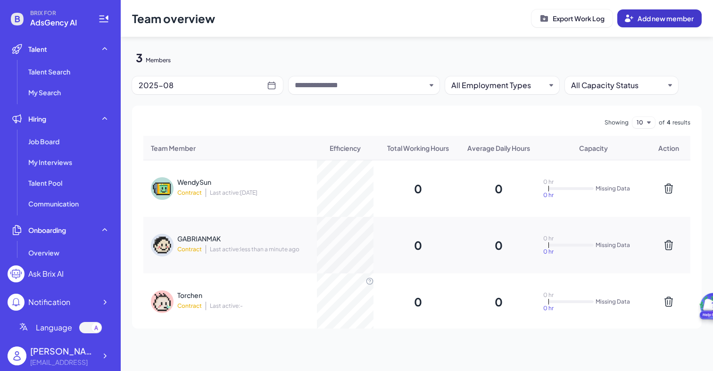
click at [646, 25] on button "Add new member" at bounding box center [659, 18] width 84 height 18
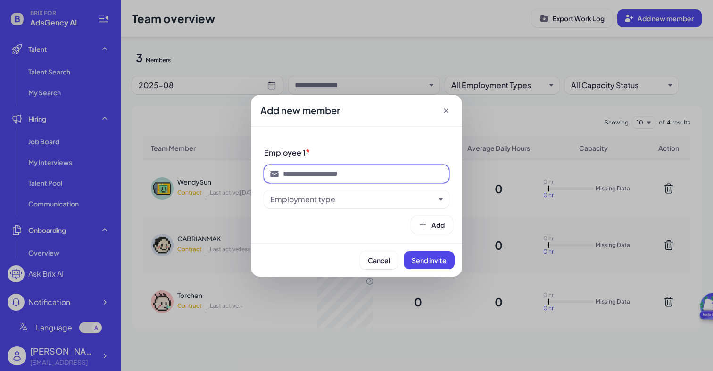
click at [306, 175] on input at bounding box center [363, 173] width 160 height 11
click at [297, 250] on div "Cancel Send invite" at bounding box center [356, 259] width 211 height 33
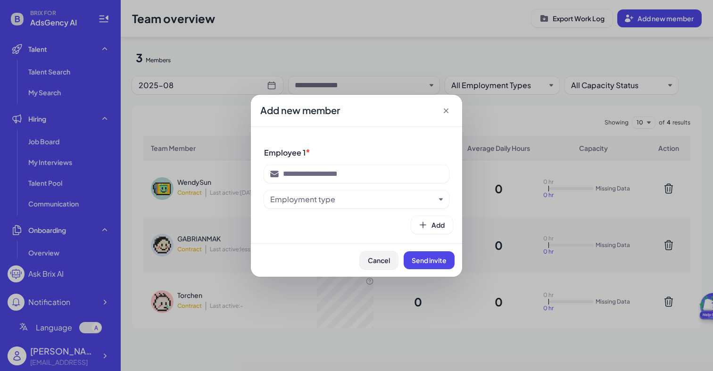
click at [371, 259] on span "Cancel" at bounding box center [379, 260] width 22 height 8
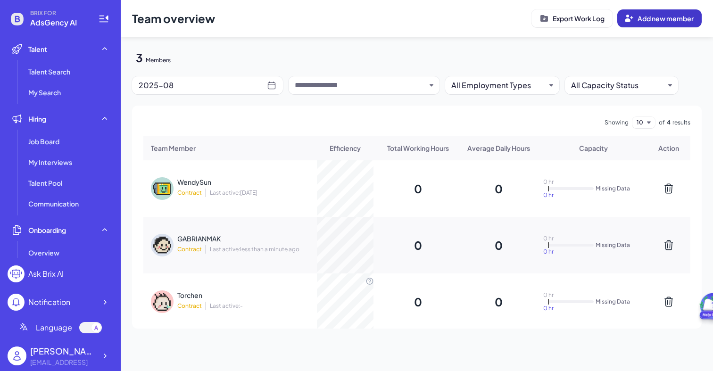
click at [674, 25] on button "Add new member" at bounding box center [659, 18] width 84 height 18
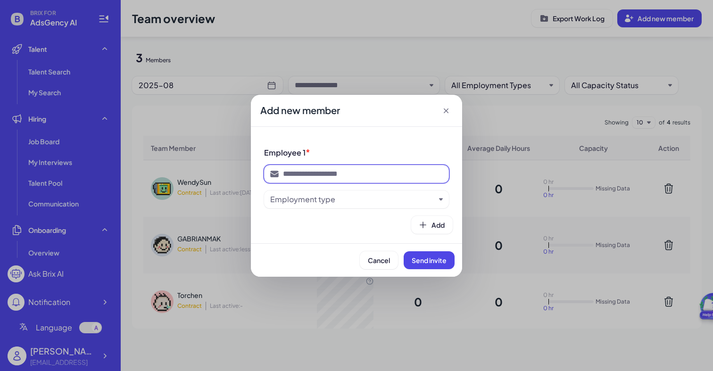
click at [311, 179] on input at bounding box center [363, 173] width 160 height 11
click at [305, 197] on div "Employment type" at bounding box center [302, 199] width 65 height 11
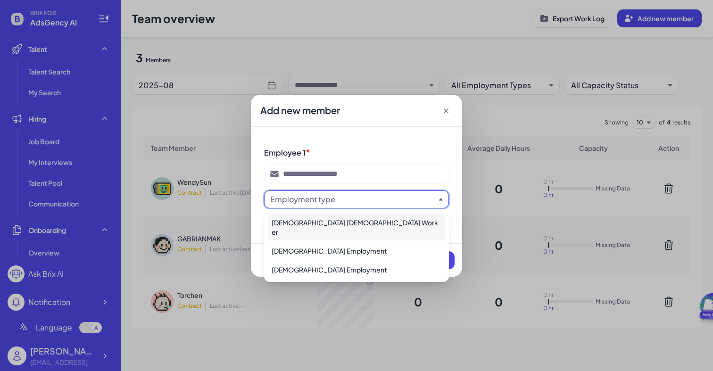
click at [309, 218] on div "Full-time Contract Worker" at bounding box center [356, 227] width 177 height 26
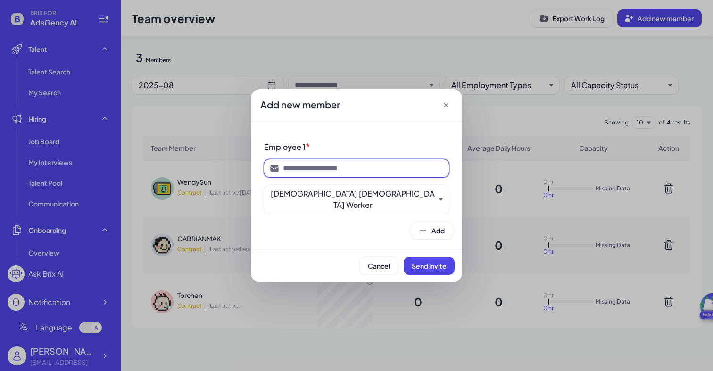
click at [318, 174] on input at bounding box center [363, 168] width 160 height 11
type input "**********"
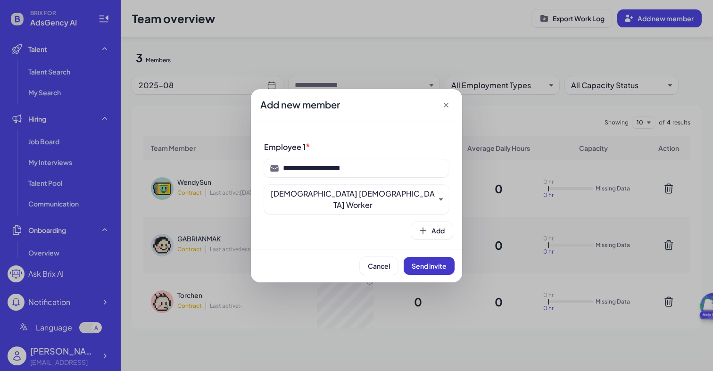
click at [436, 262] on span "Send invite" at bounding box center [429, 266] width 35 height 8
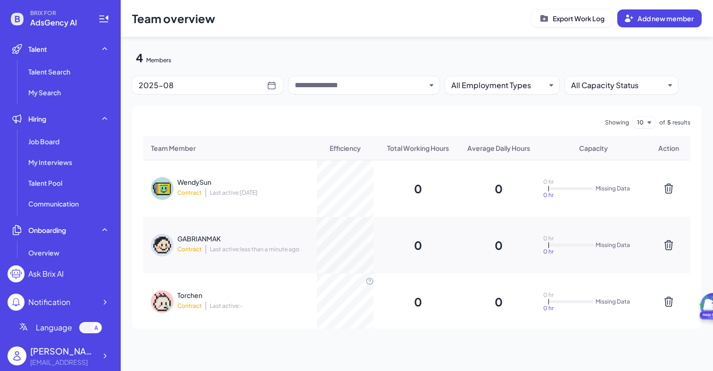
scroll to position [94, 0]
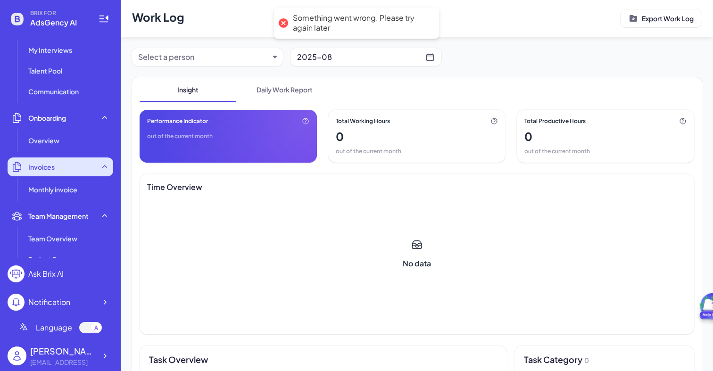
scroll to position [134, 0]
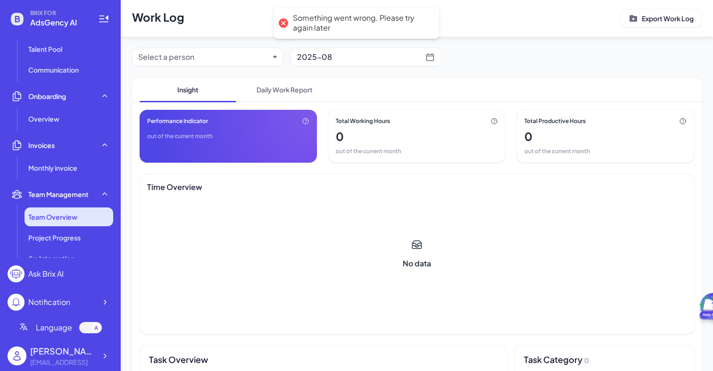
click at [76, 215] on span "Team Overview" at bounding box center [52, 216] width 49 height 9
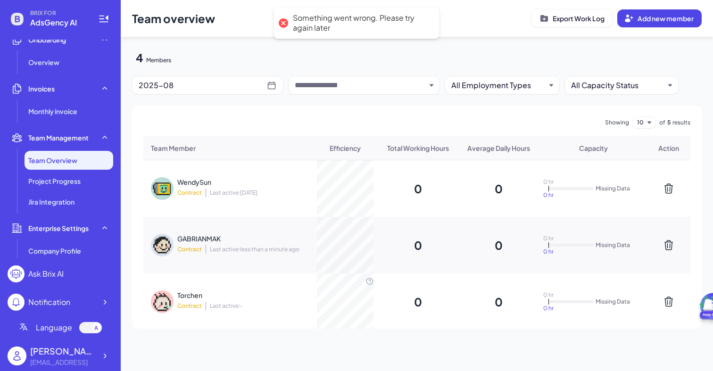
scroll to position [196, 0]
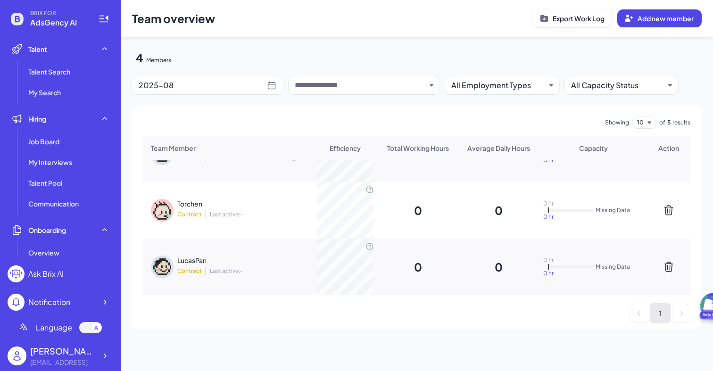
scroll to position [94, 0]
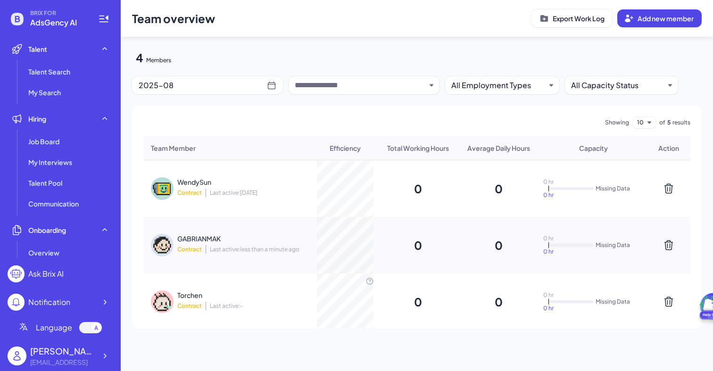
click at [242, 240] on div "GABRIANMAK" at bounding box center [238, 238] width 123 height 9
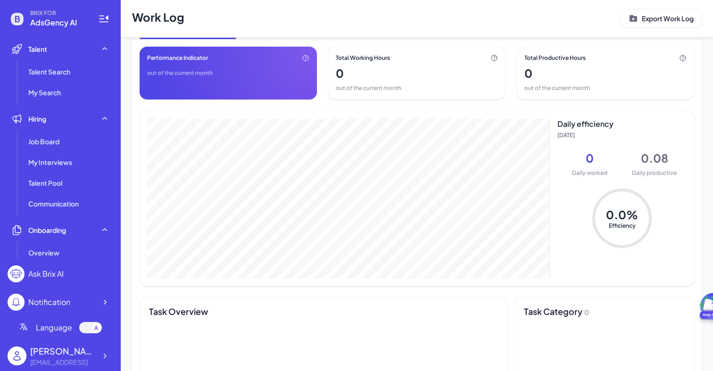
scroll to position [83, 0]
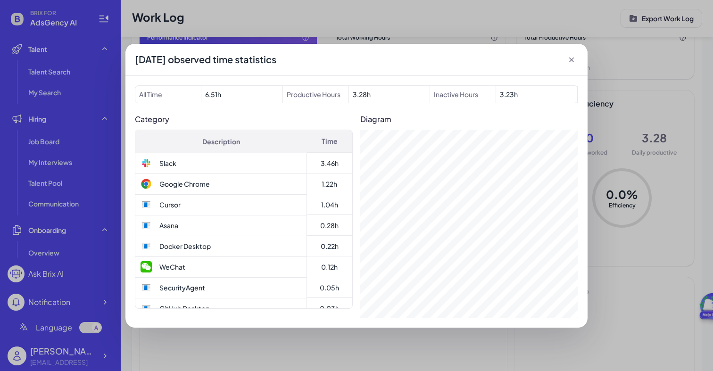
click at [571, 65] on div "[DATE] observed time statistics" at bounding box center [356, 60] width 462 height 32
click at [570, 57] on icon at bounding box center [571, 59] width 9 height 9
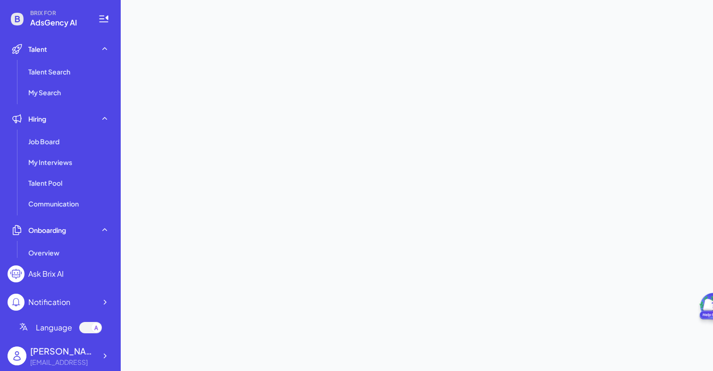
scroll to position [0, 0]
